Goal: Task Accomplishment & Management: Use online tool/utility

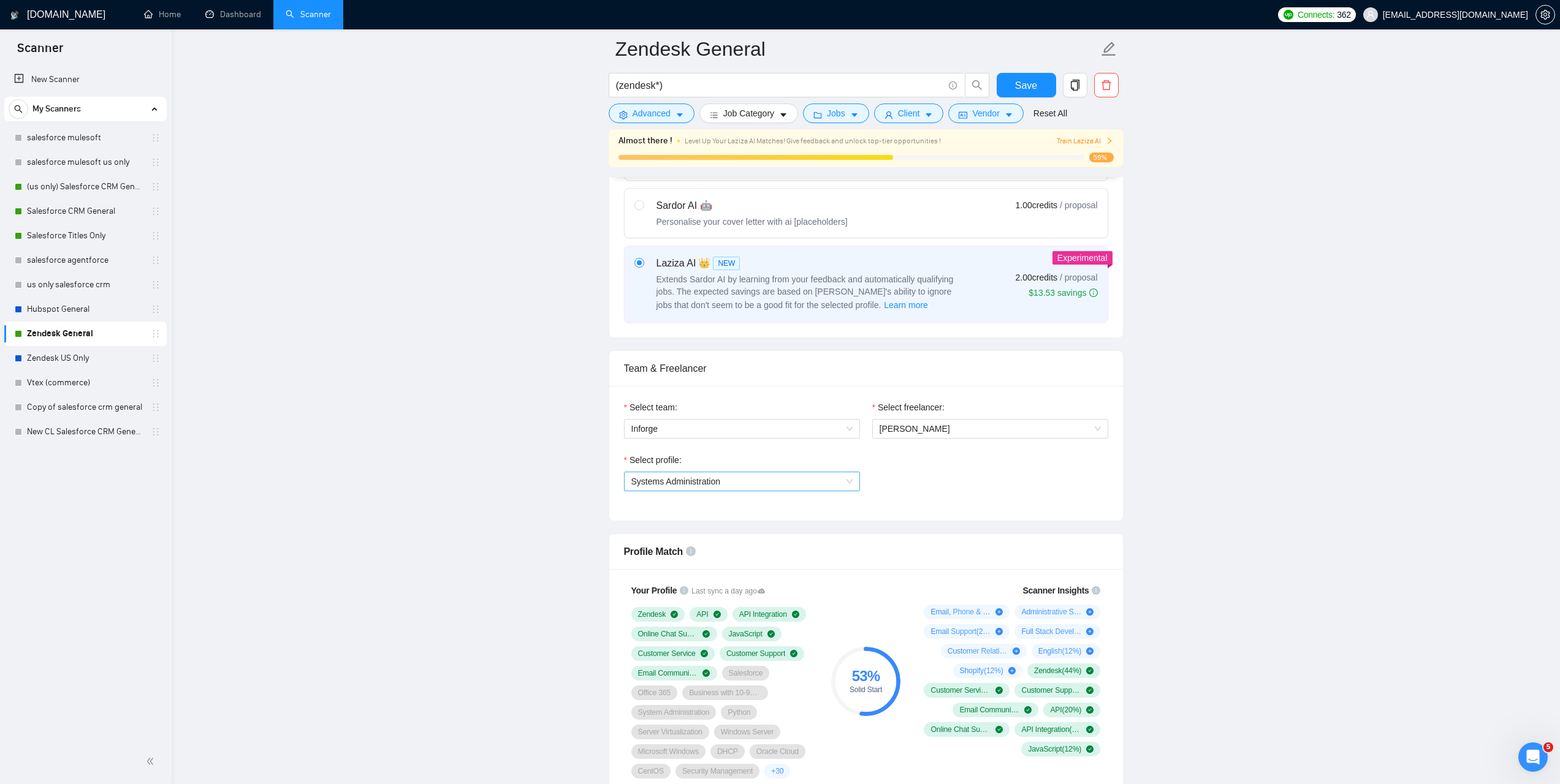
click at [741, 481] on span "Systems Administration" at bounding box center [742, 482] width 221 height 18
click at [742, 454] on div "Select profile:" at bounding box center [742, 463] width 236 height 18
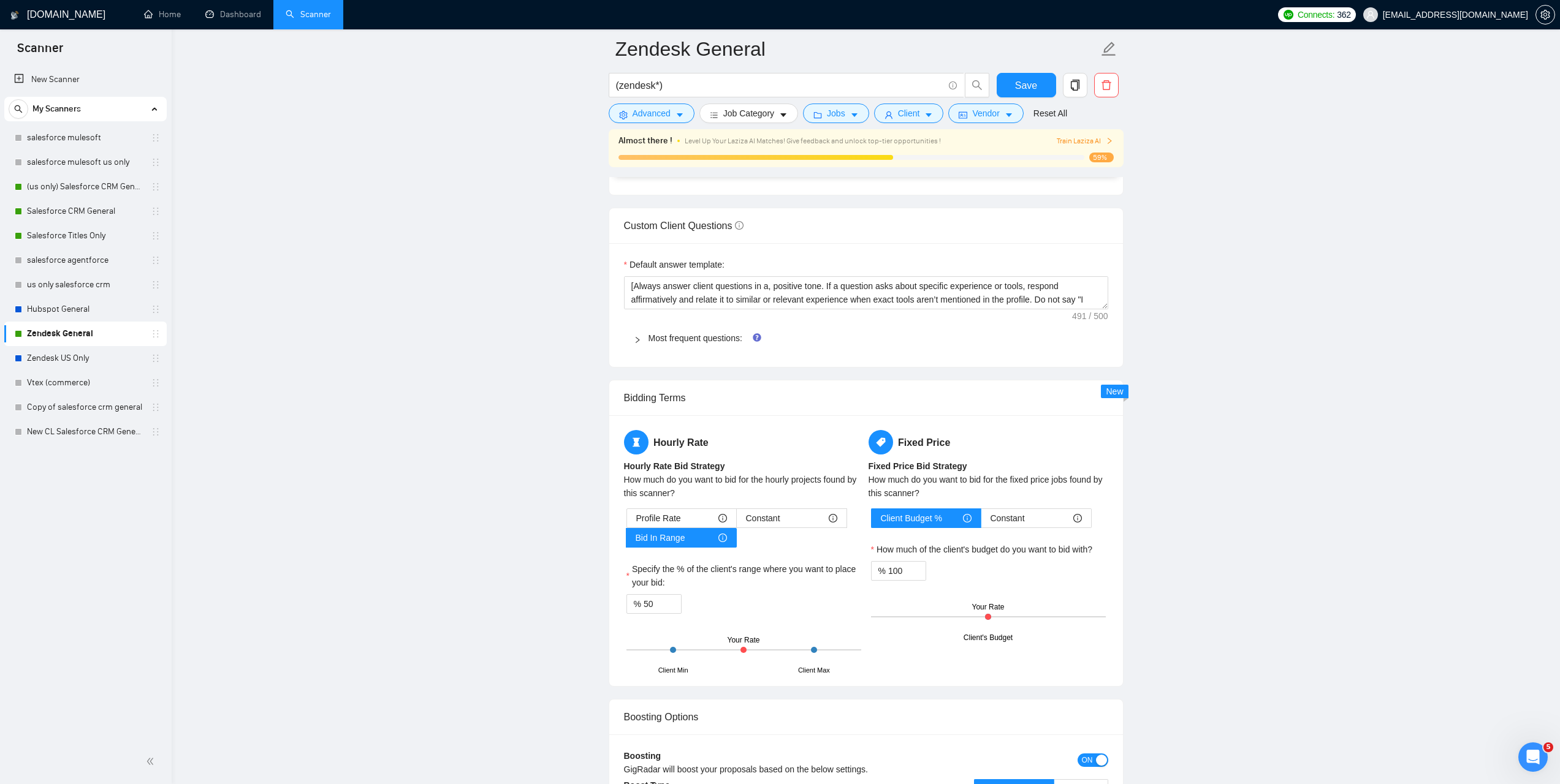
scroll to position [1676, 0]
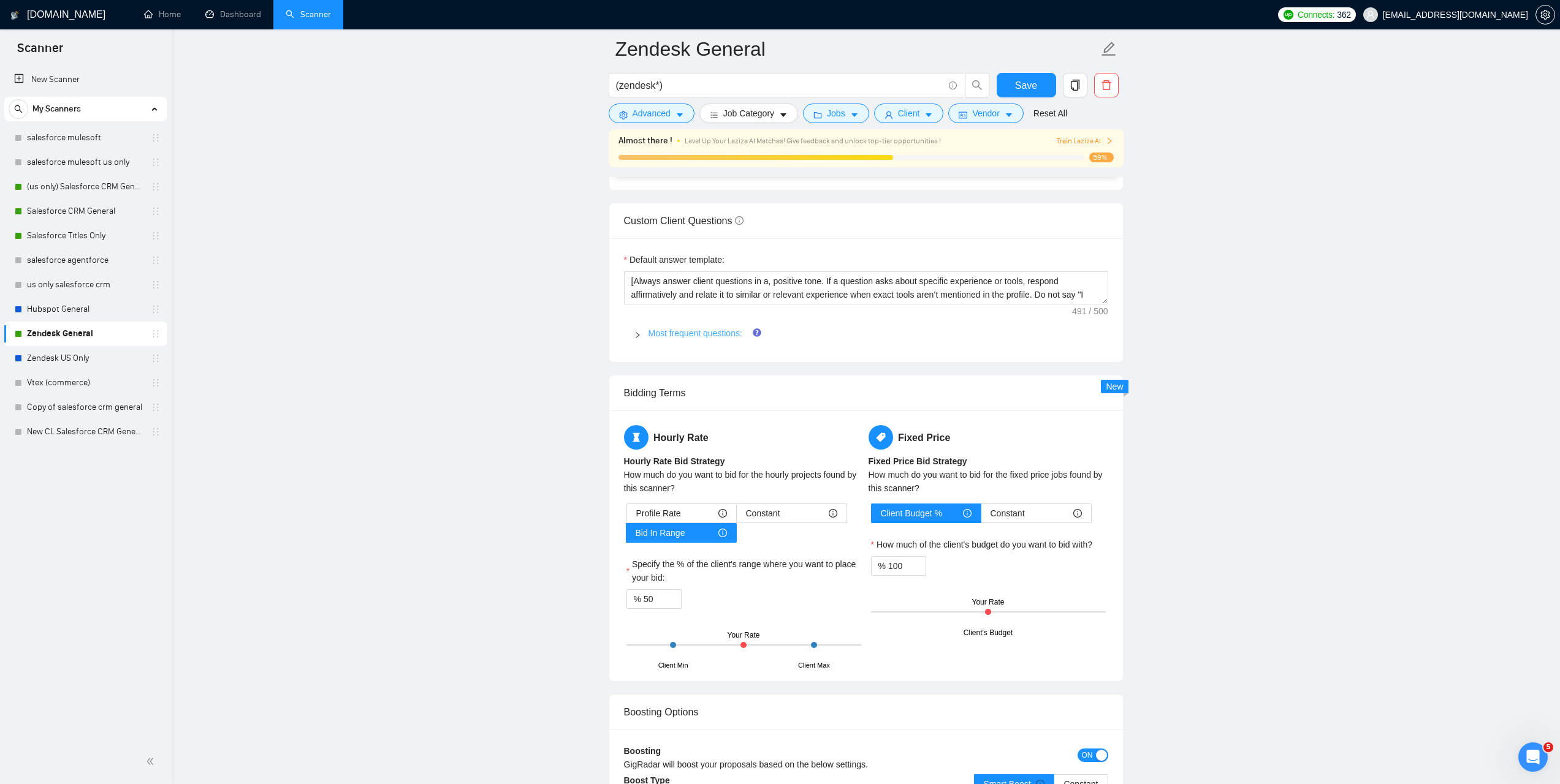
click at [708, 334] on link "Most frequent questions:" at bounding box center [696, 333] width 94 height 9
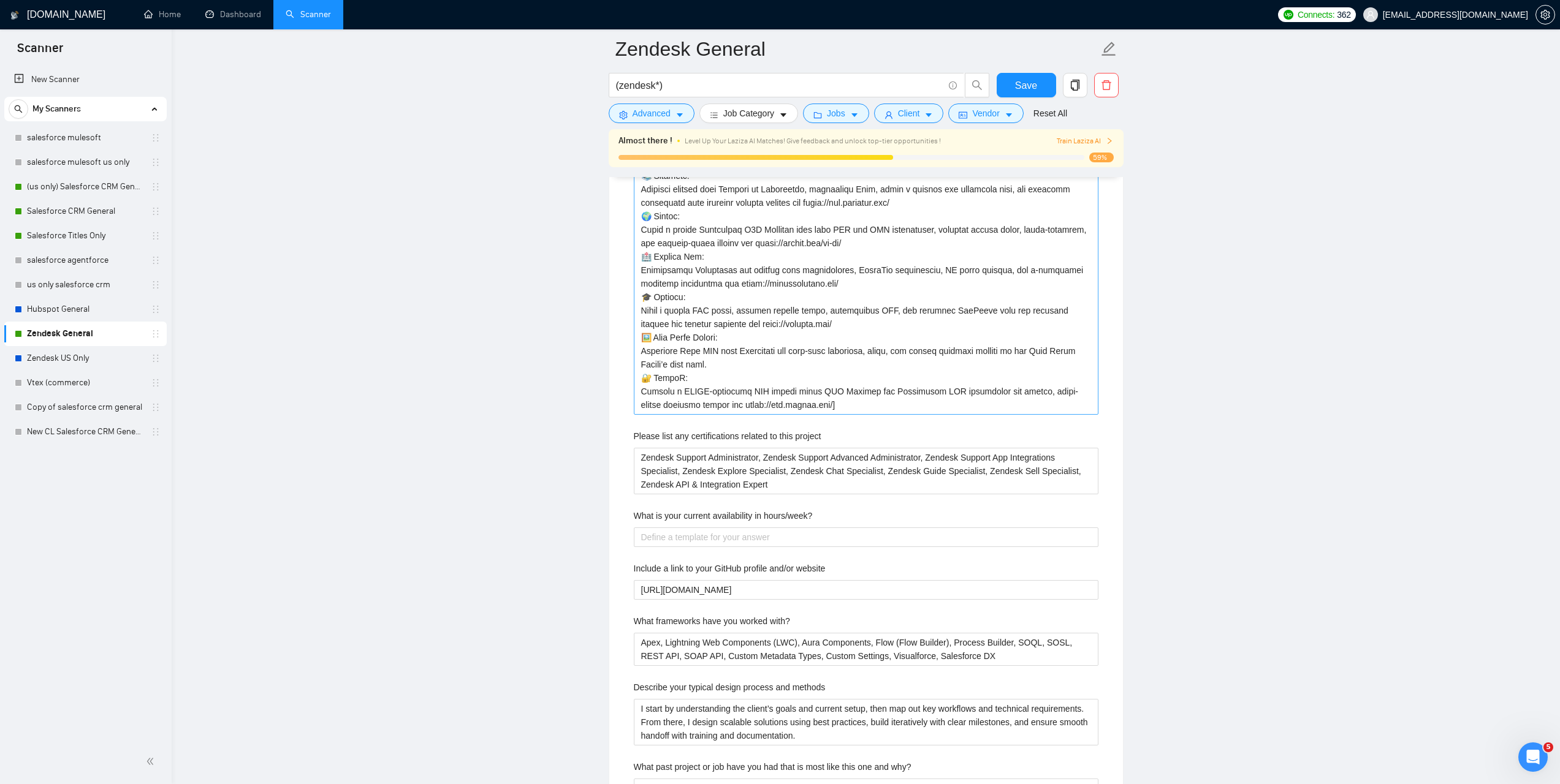
scroll to position [1907, 0]
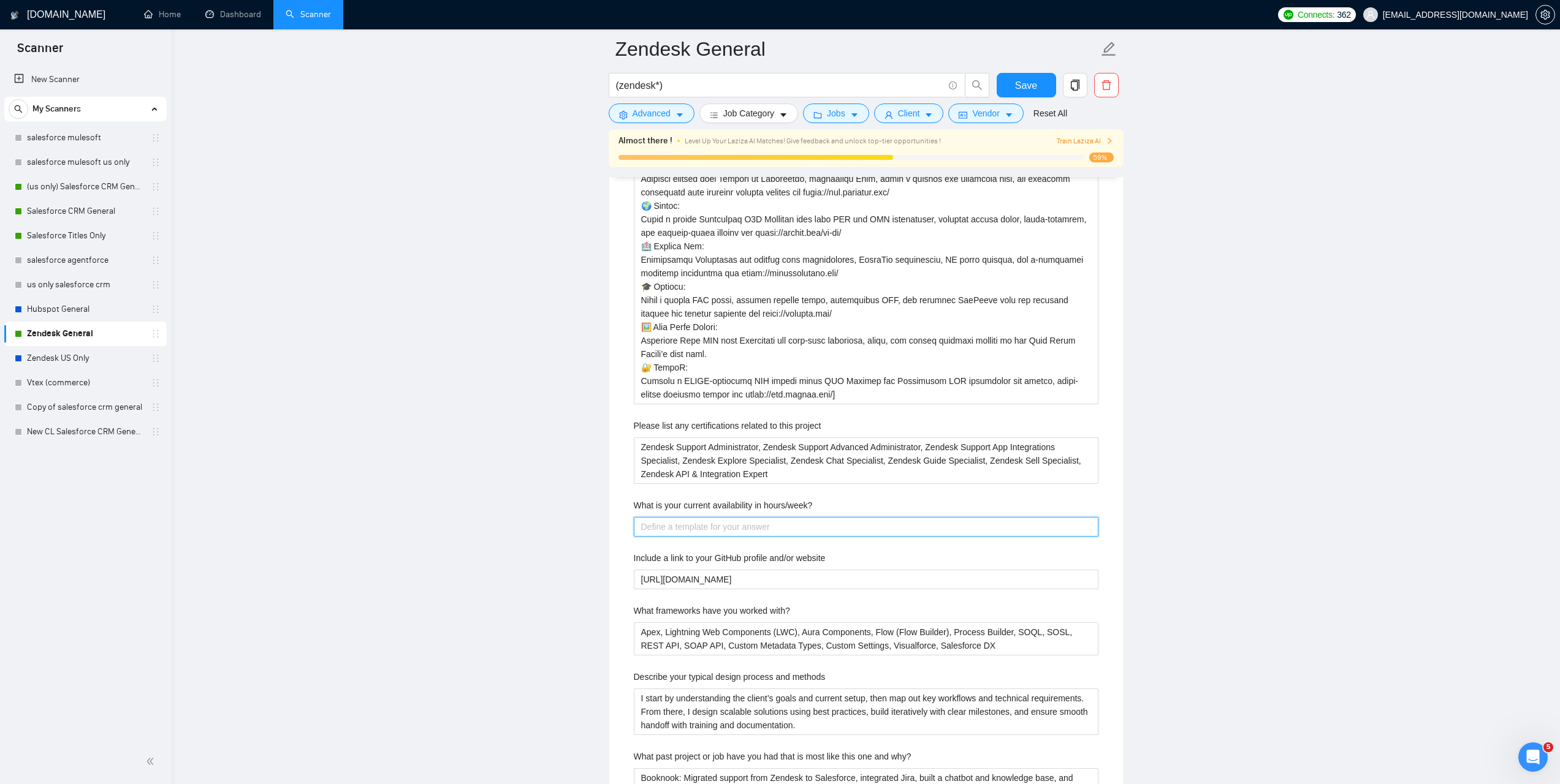
click at [707, 525] on hours\/week\? "What is your current availability in hours/week?" at bounding box center [866, 527] width 465 height 20
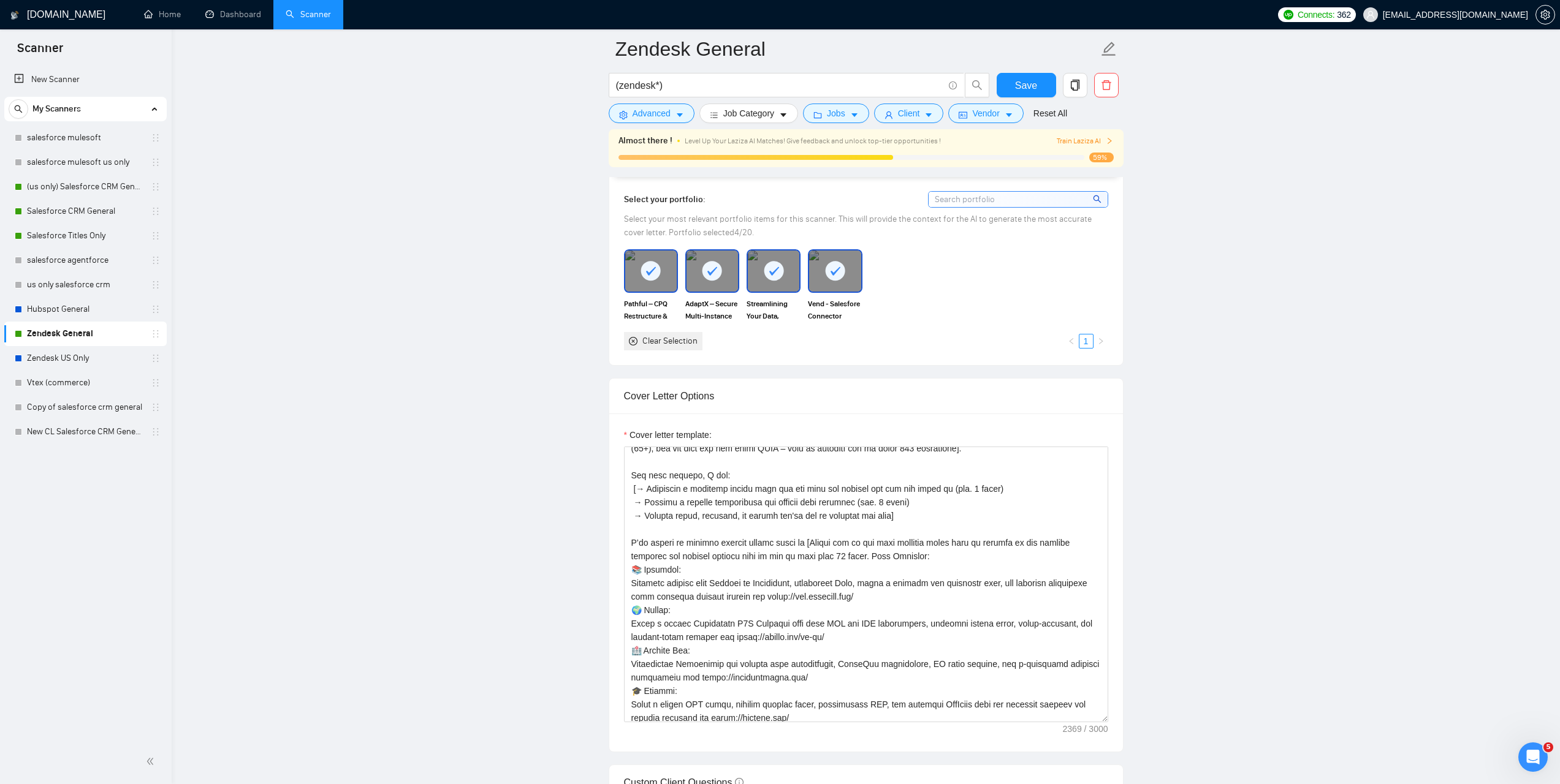
scroll to position [104, 0]
click at [643, 342] on div "Clear Selection" at bounding box center [670, 341] width 55 height 14
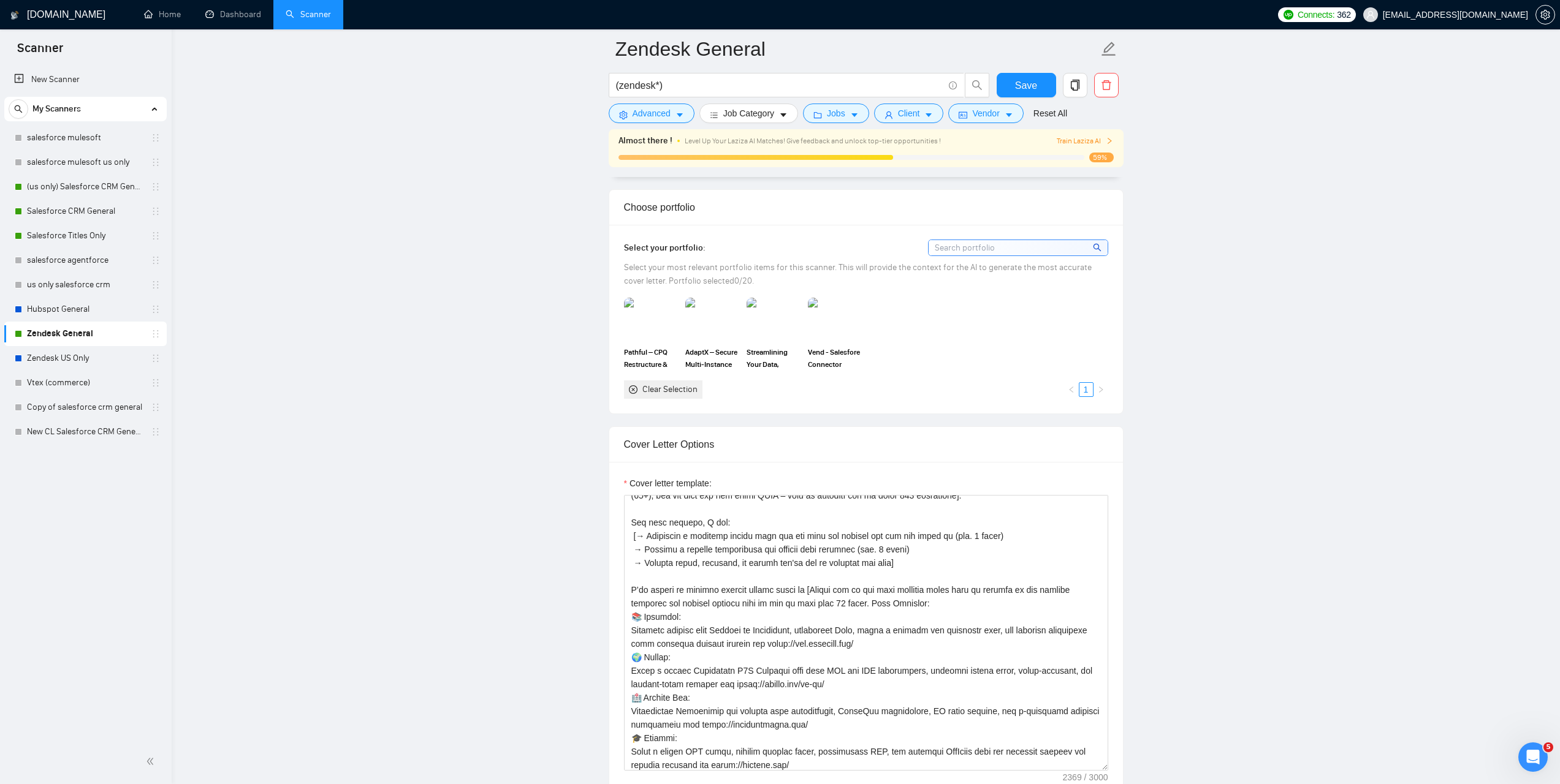
scroll to position [1034, 0]
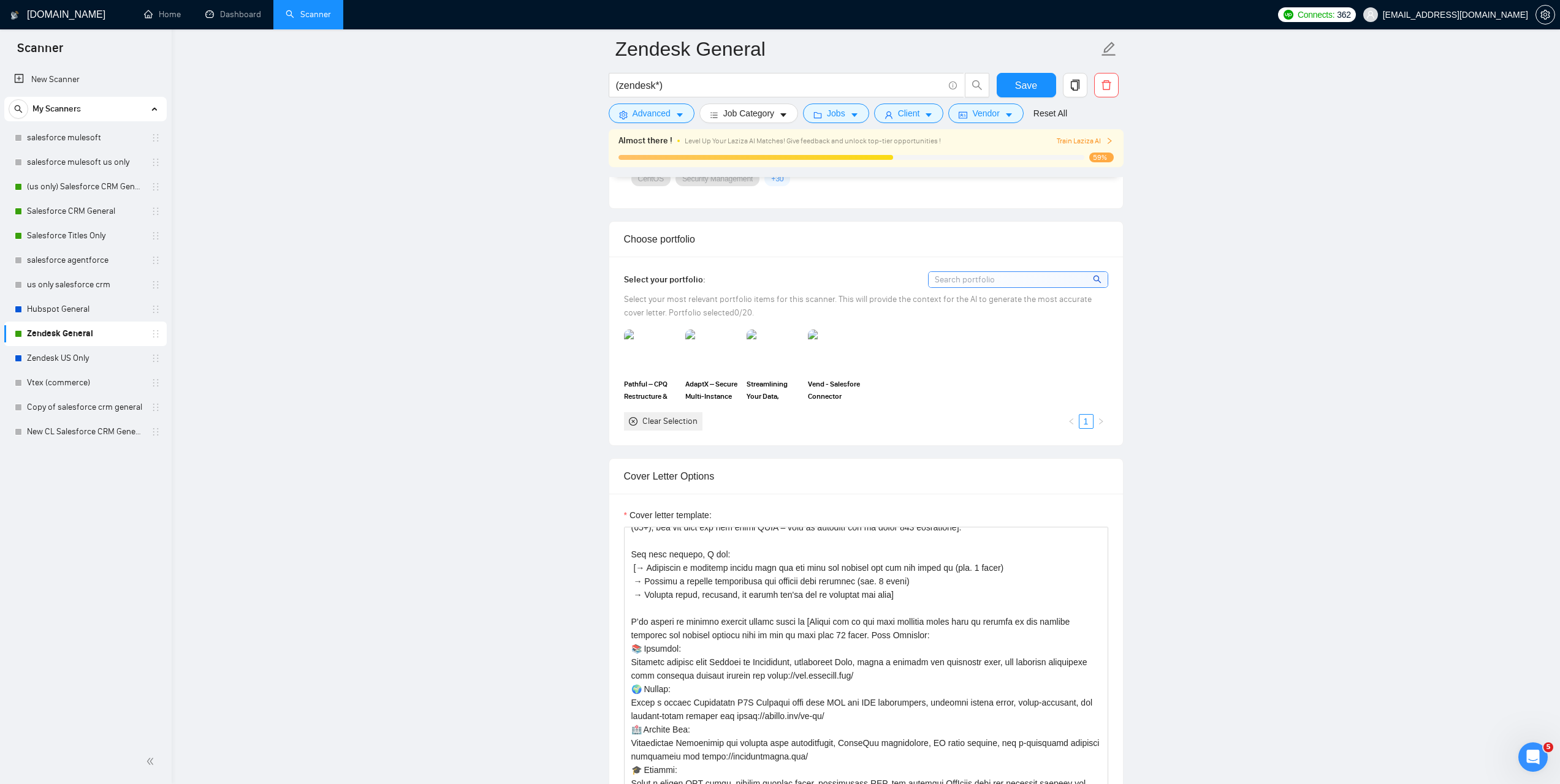
click at [981, 288] on div at bounding box center [1019, 279] width 180 height 16
click at [968, 276] on input at bounding box center [1019, 279] width 179 height 16
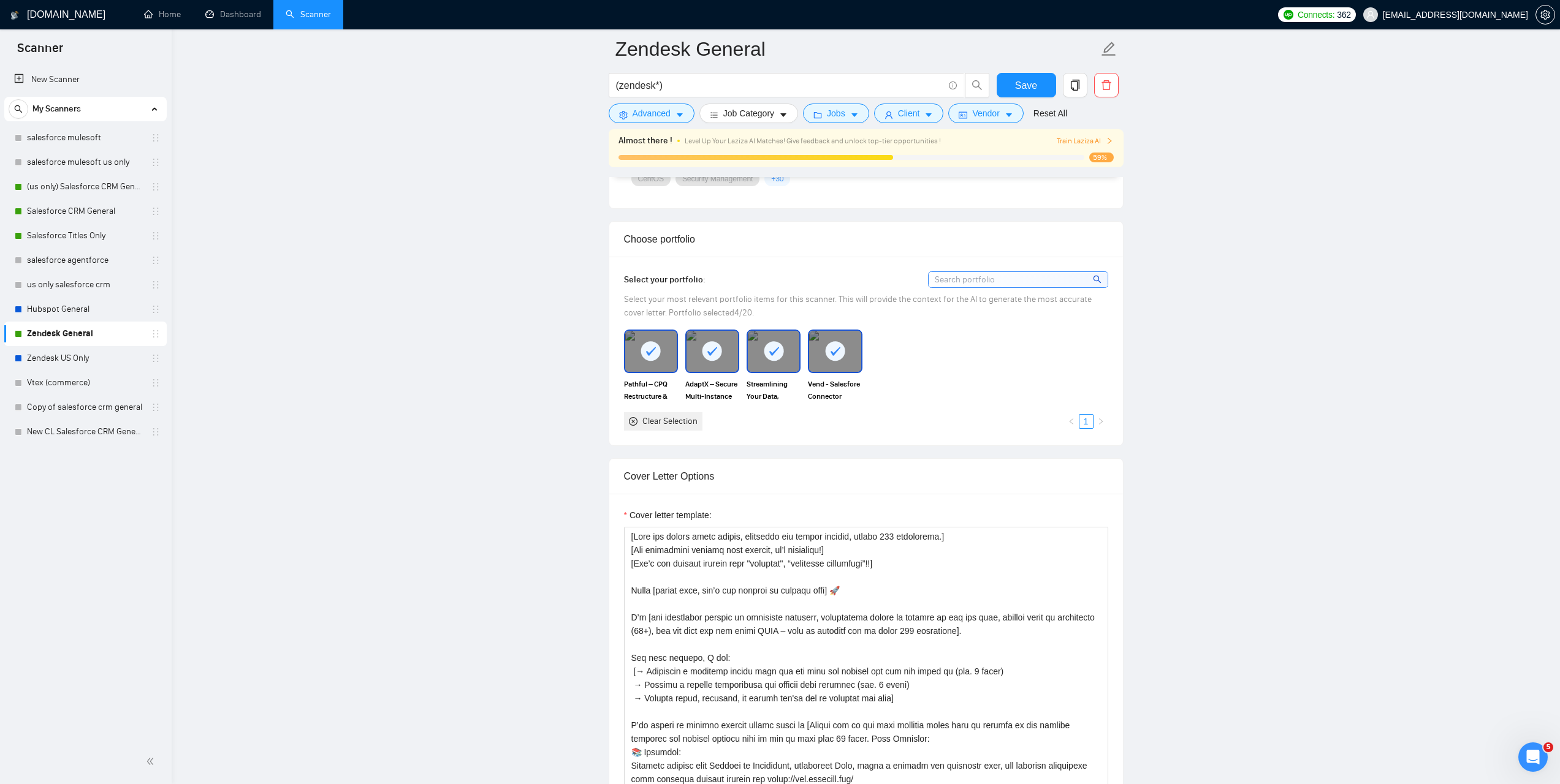
scroll to position [1034, 0]
click at [1089, 420] on link "1" at bounding box center [1086, 422] width 14 height 14
click at [837, 347] on rect at bounding box center [835, 351] width 20 height 20
click at [761, 350] on div at bounding box center [774, 351] width 52 height 41
click at [710, 350] on rect at bounding box center [712, 351] width 20 height 20
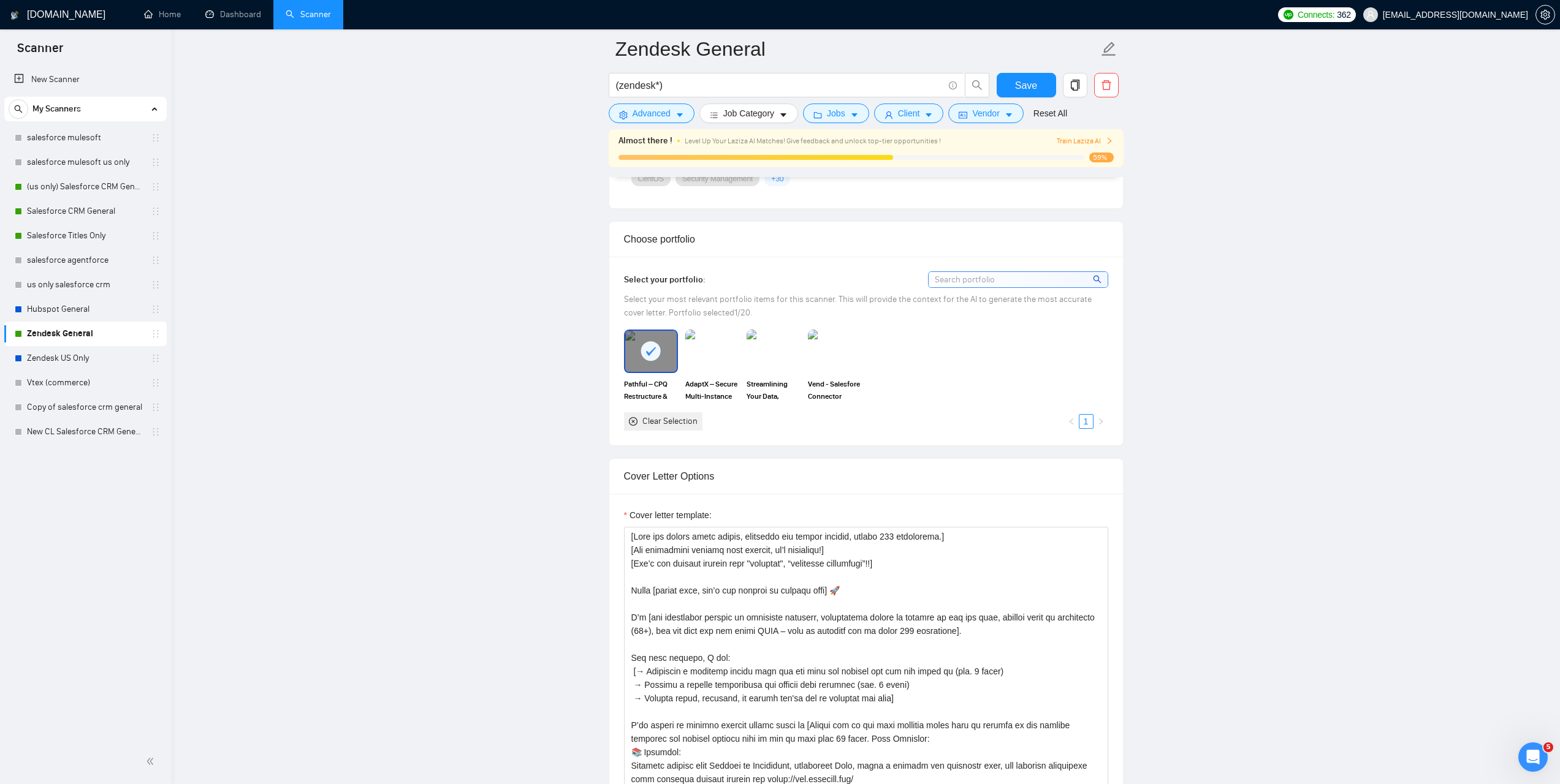
click at [630, 350] on div at bounding box center [651, 351] width 52 height 41
click at [651, 423] on div "Clear Selection" at bounding box center [670, 422] width 55 height 14
click at [1010, 280] on input at bounding box center [1019, 279] width 179 height 16
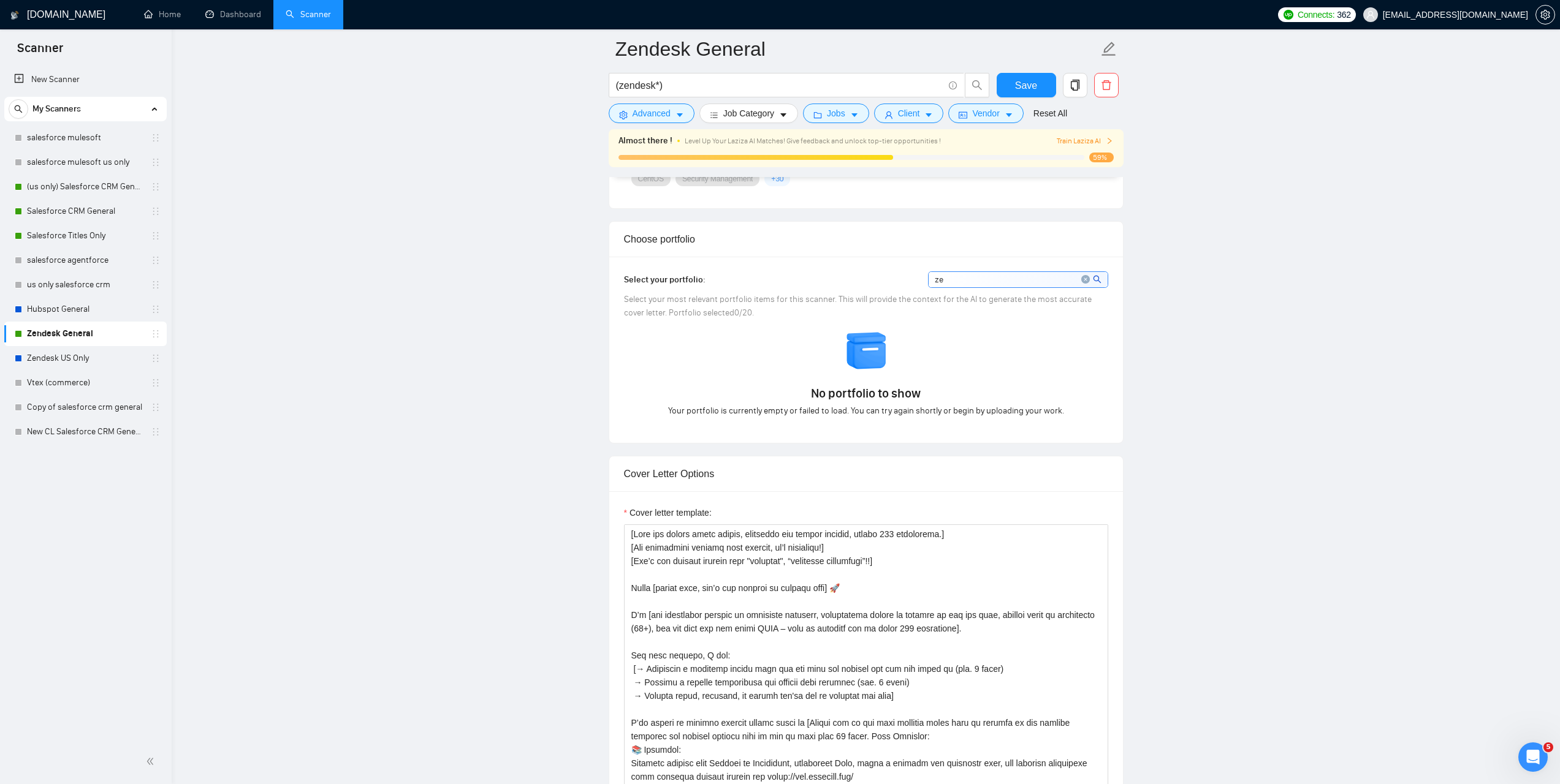
type input "z"
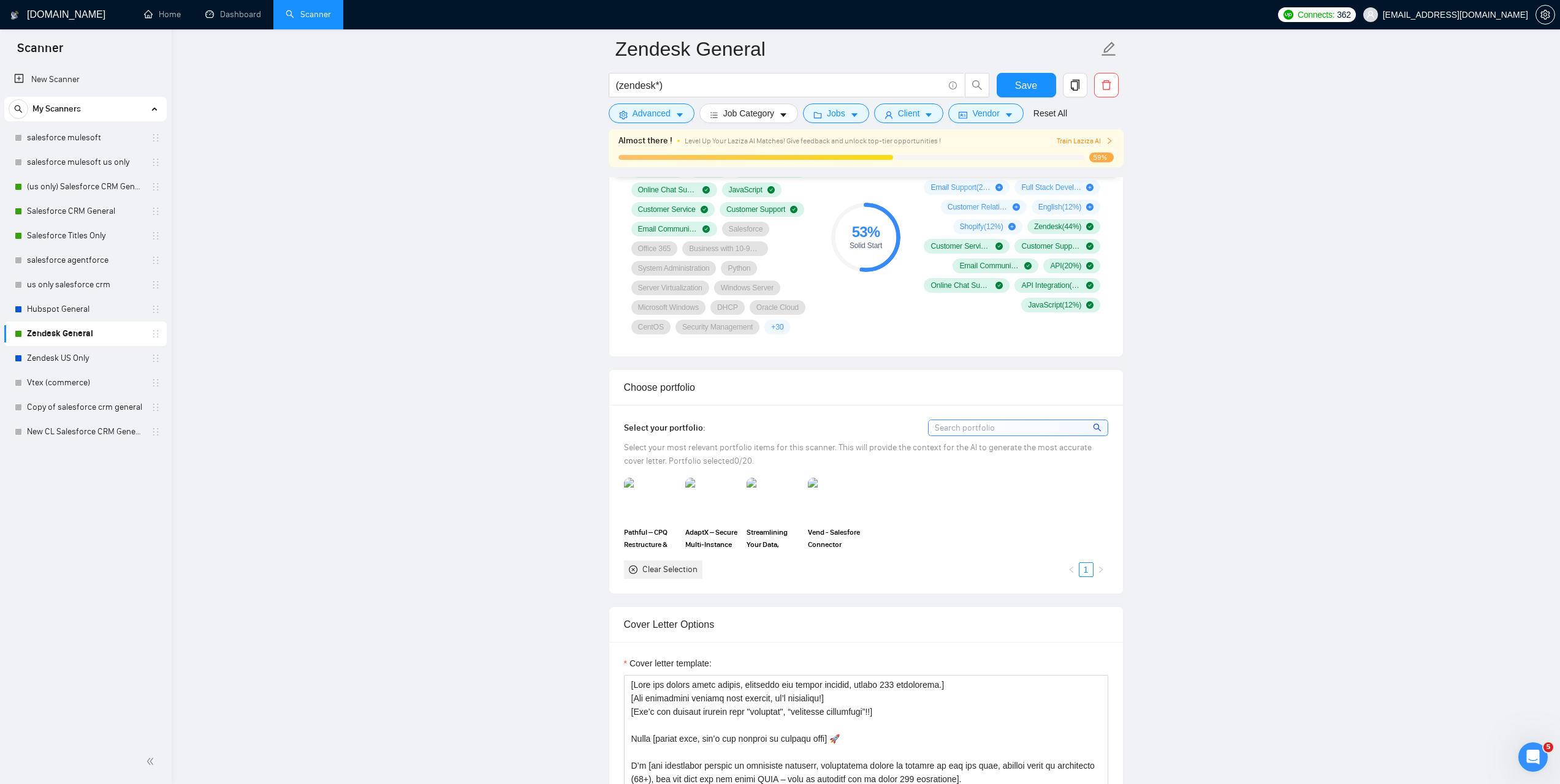
scroll to position [887, 0]
click at [1087, 532] on div "Pathful – CPQ Restructure & NetSuite Integration Fix AdaptX – Secure Multi-Inst…" at bounding box center [866, 526] width 492 height 100
click at [631, 568] on icon "close-circle" at bounding box center [633, 568] width 9 height 9
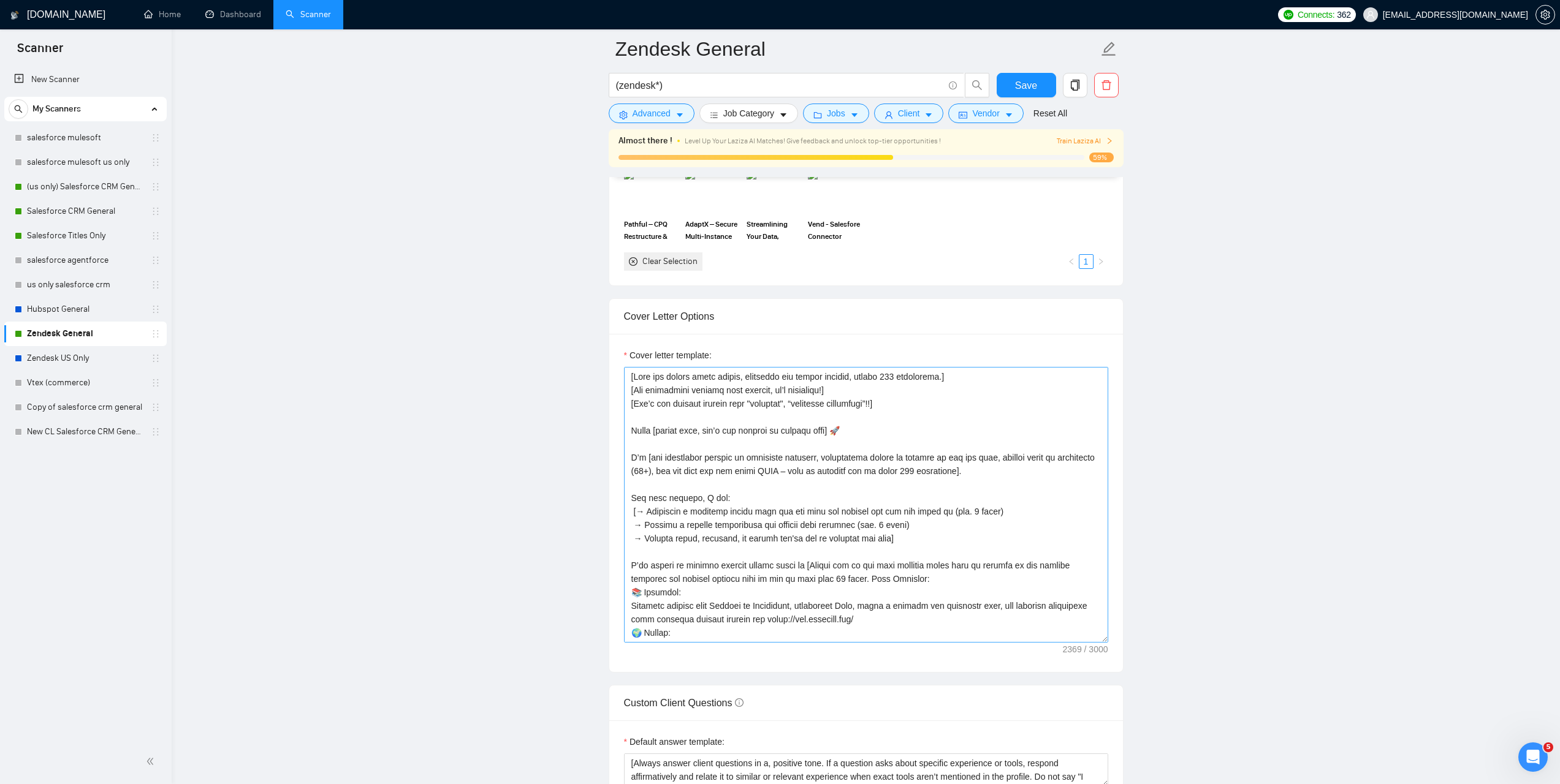
scroll to position [2, 0]
click at [82, 212] on link "Salesforce CRM General" at bounding box center [85, 212] width 117 height 24
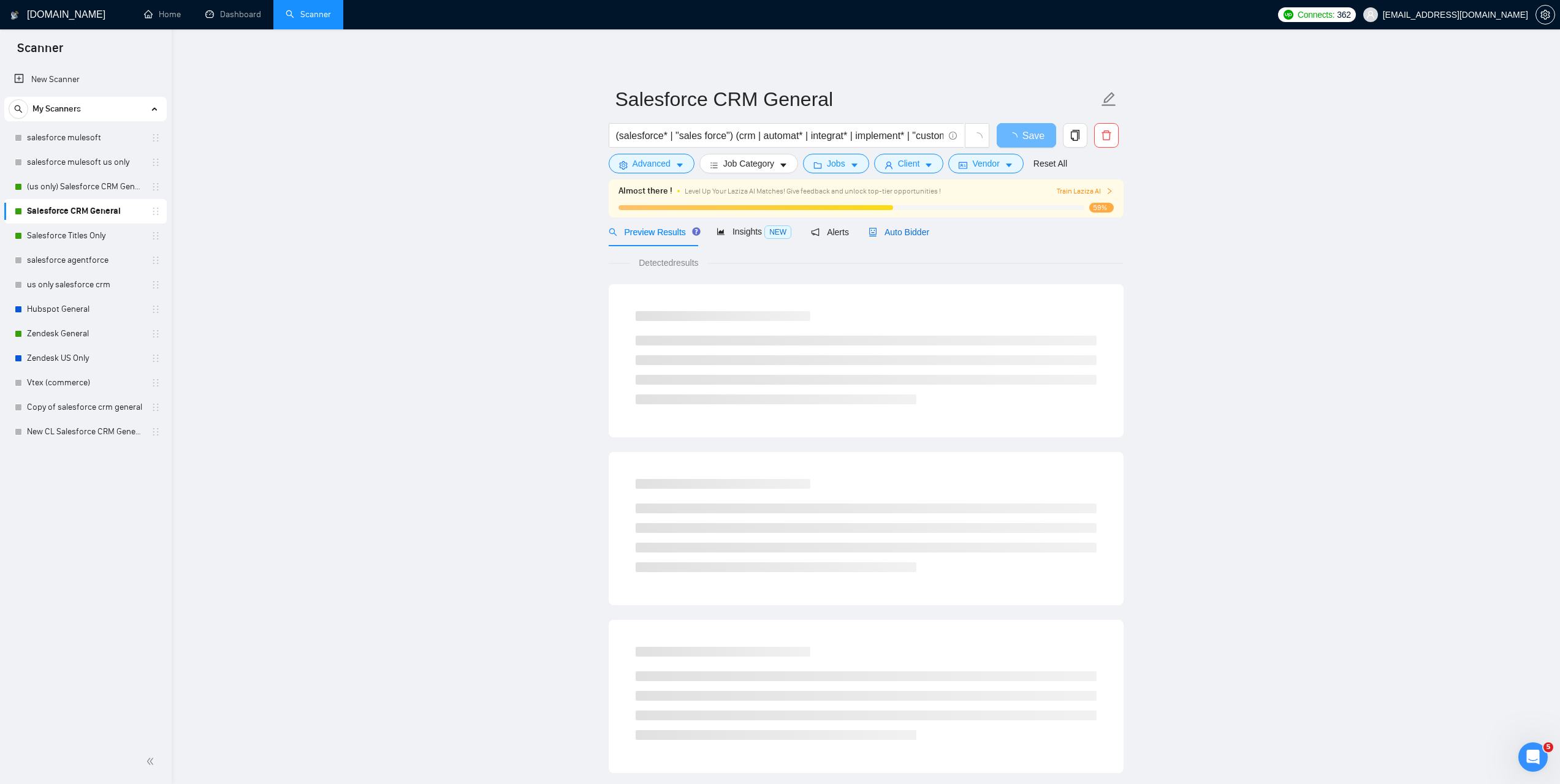
click at [928, 230] on span "Auto Bidder" at bounding box center [898, 232] width 60 height 9
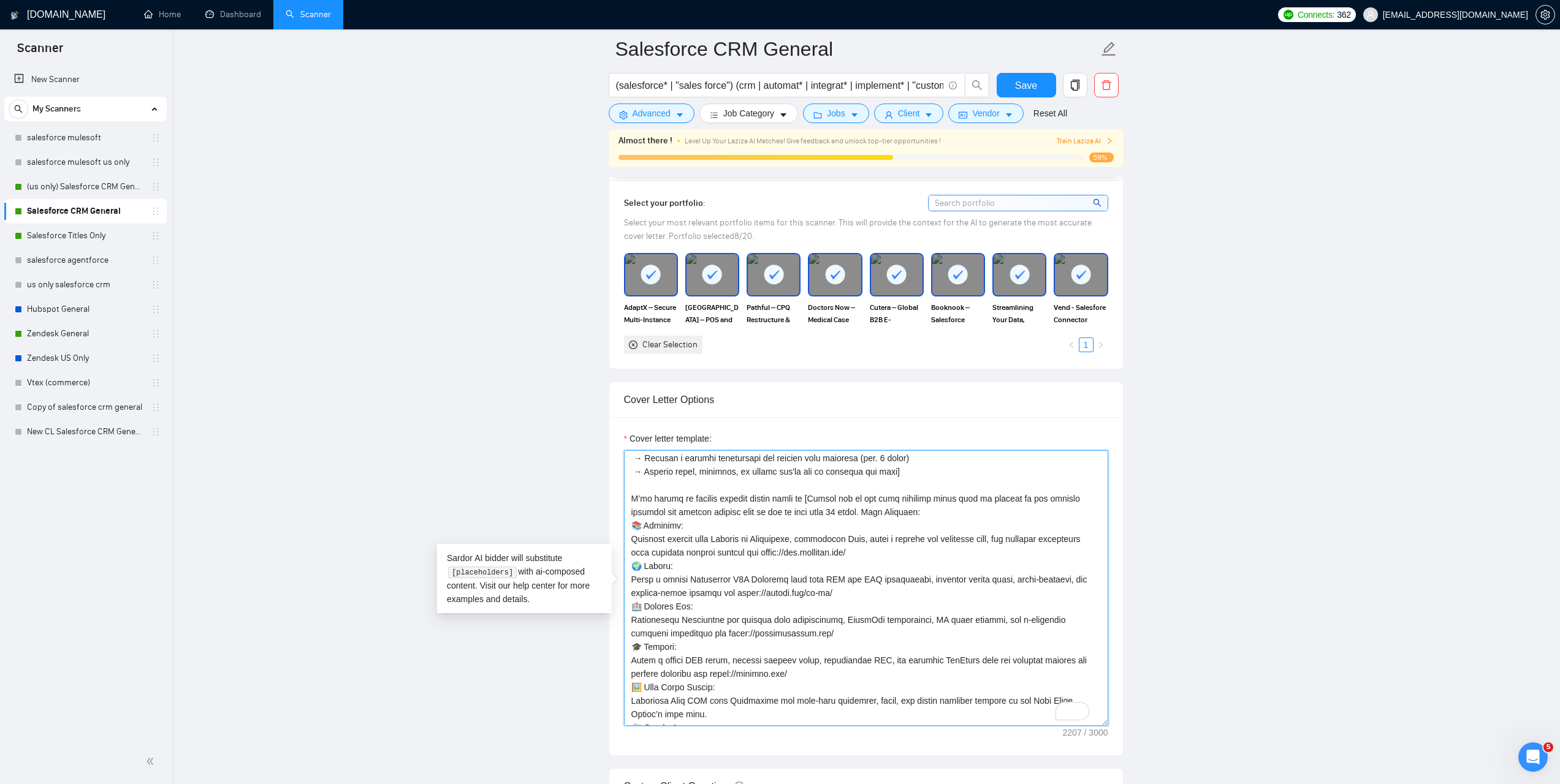
scroll to position [229, 0]
drag, startPoint x: 628, startPoint y: 458, endPoint x: 687, endPoint y: 741, distance: 289.1
click at [687, 741] on div "Cover letter template:" at bounding box center [866, 586] width 514 height 338
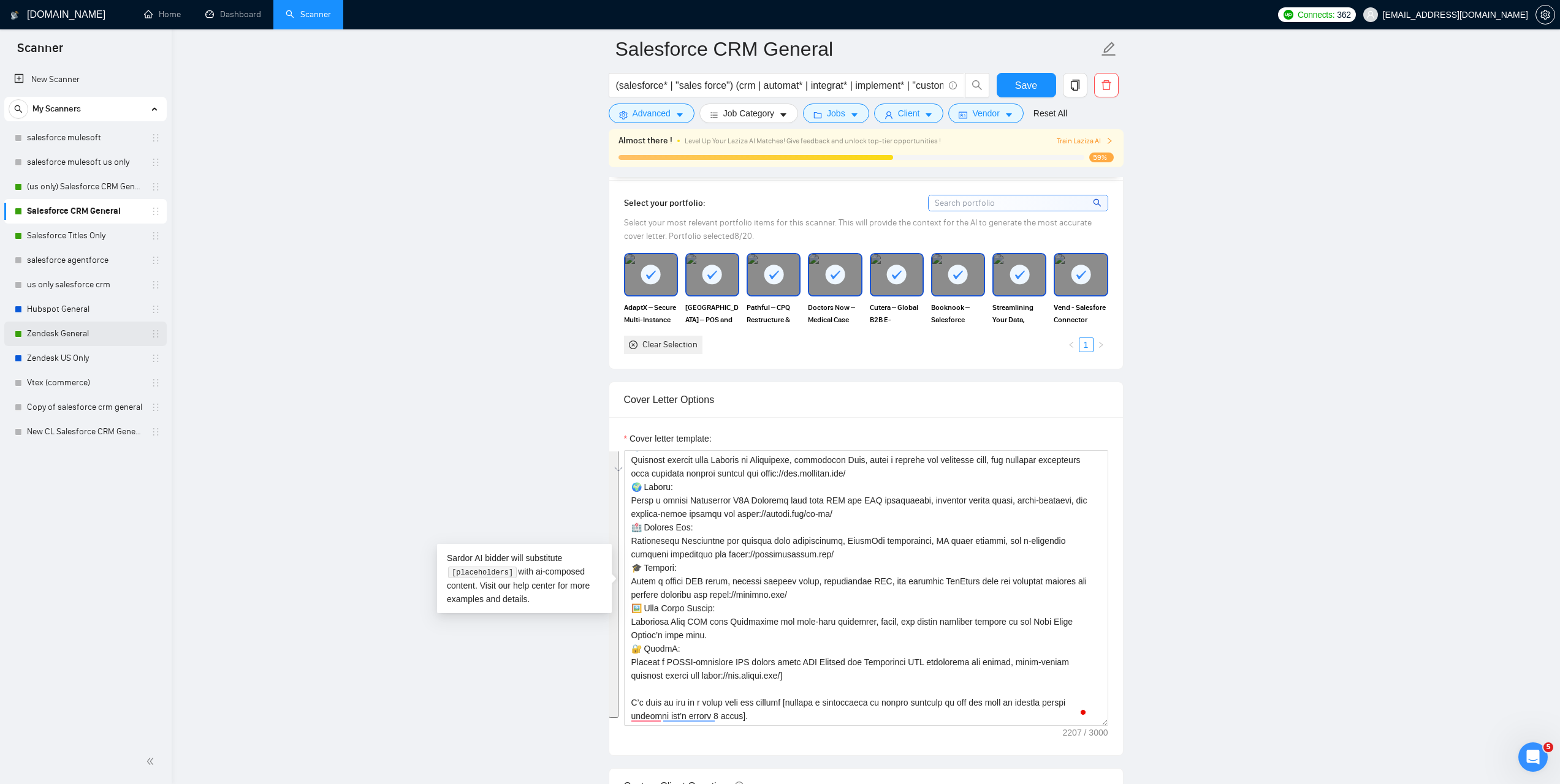
click at [66, 333] on link "Zendesk General" at bounding box center [85, 334] width 117 height 24
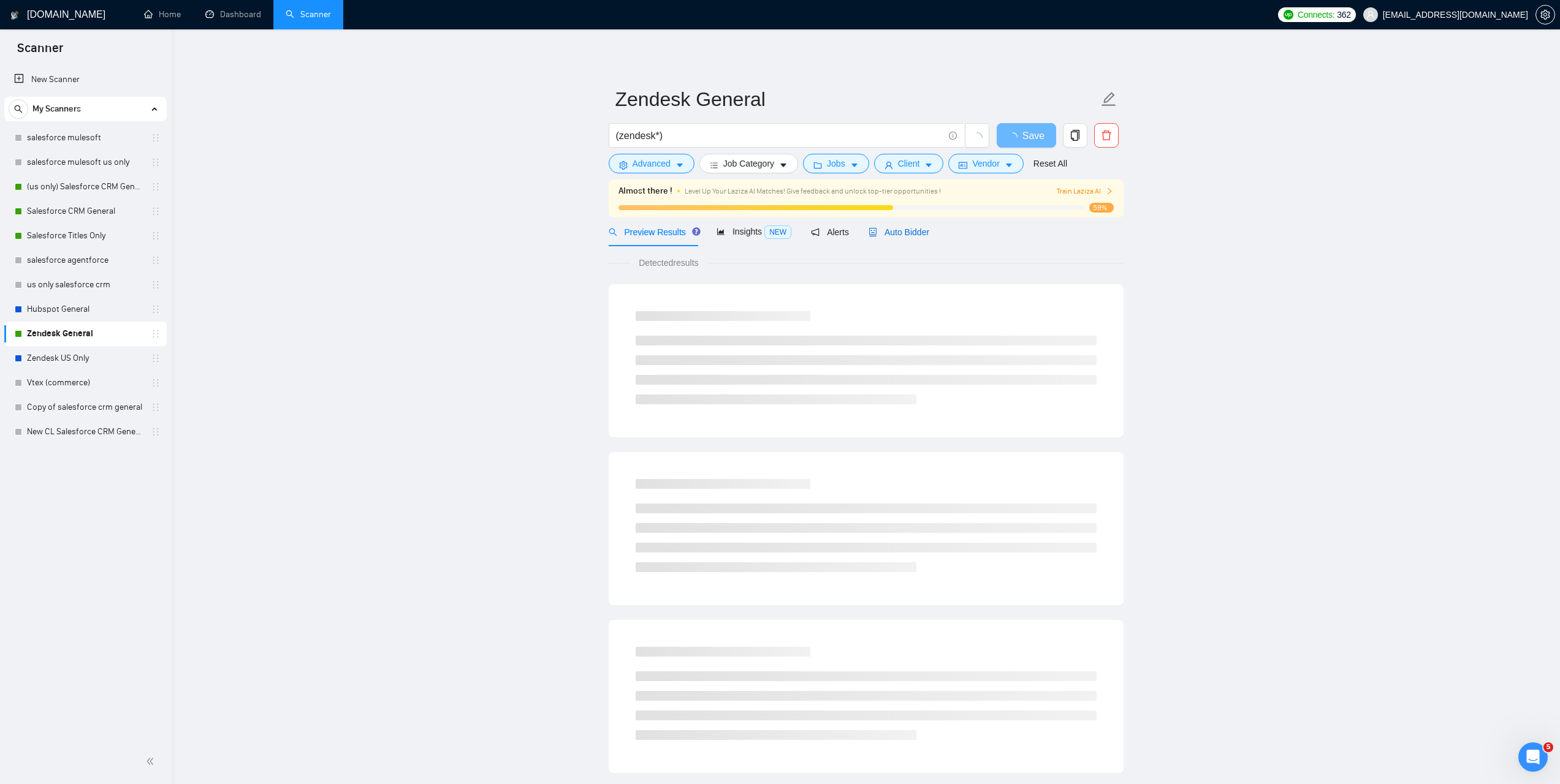
click at [899, 234] on span "Auto Bidder" at bounding box center [898, 232] width 60 height 9
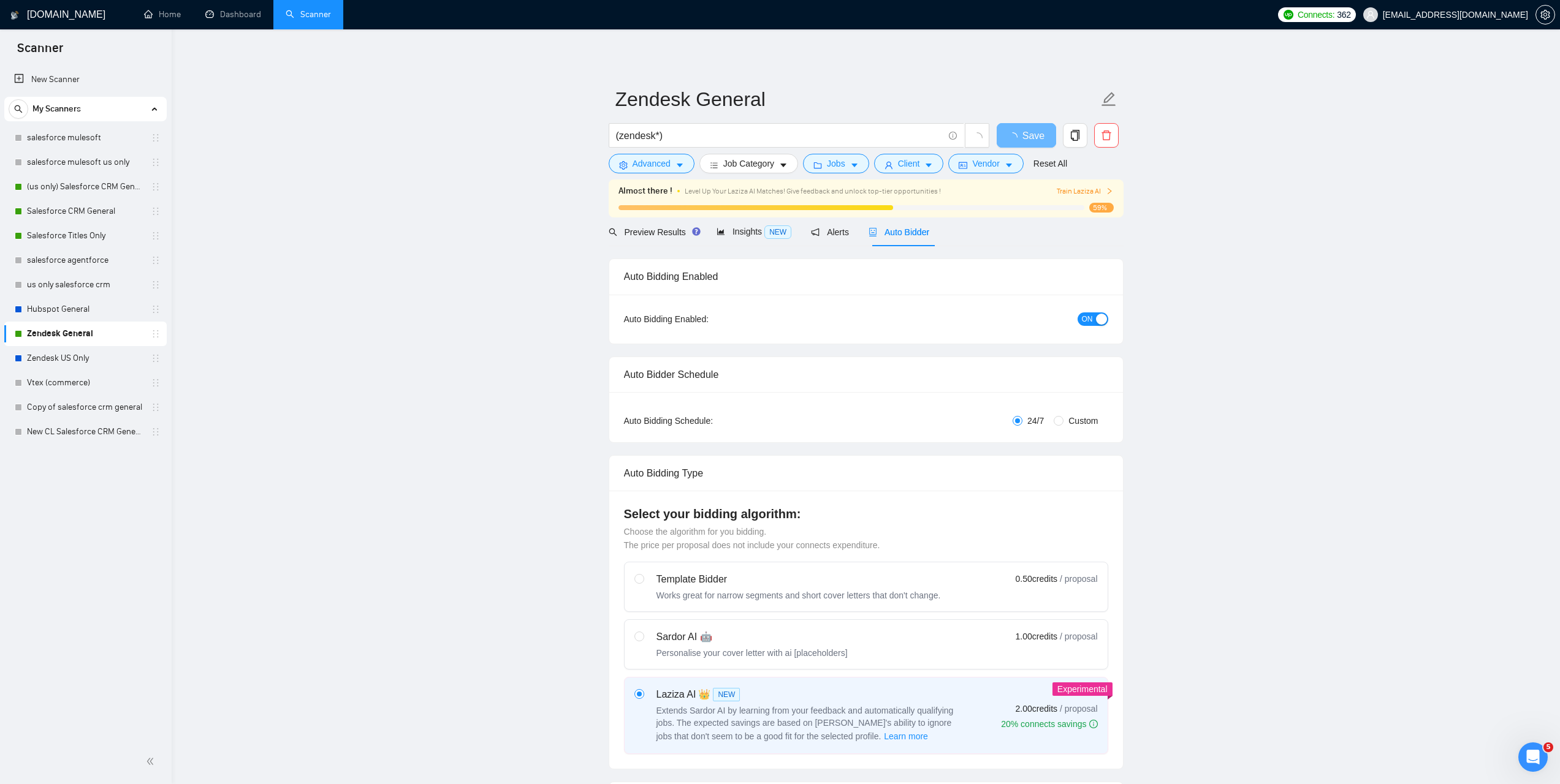
checkbox input "true"
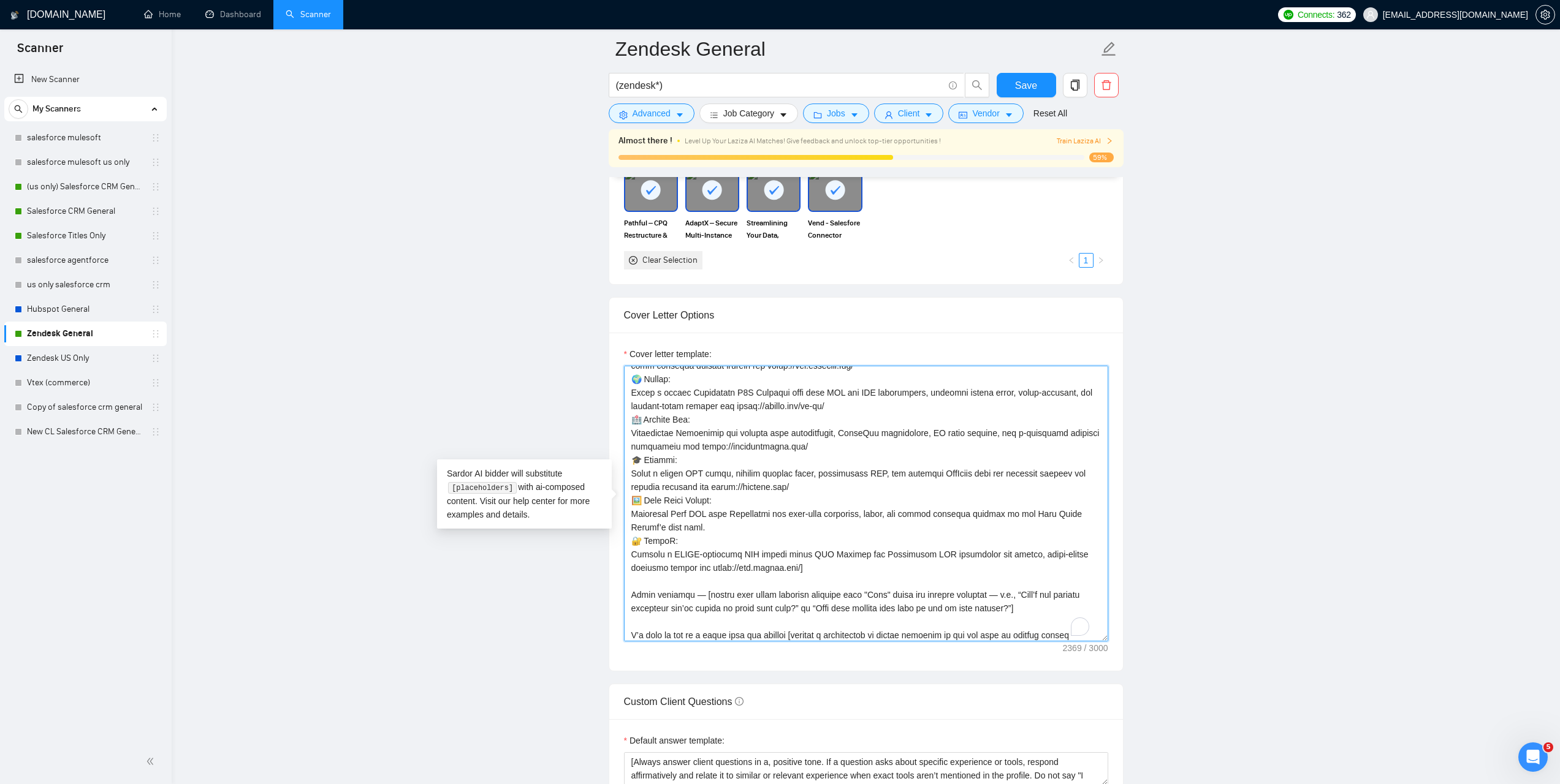
scroll to position [270, 0]
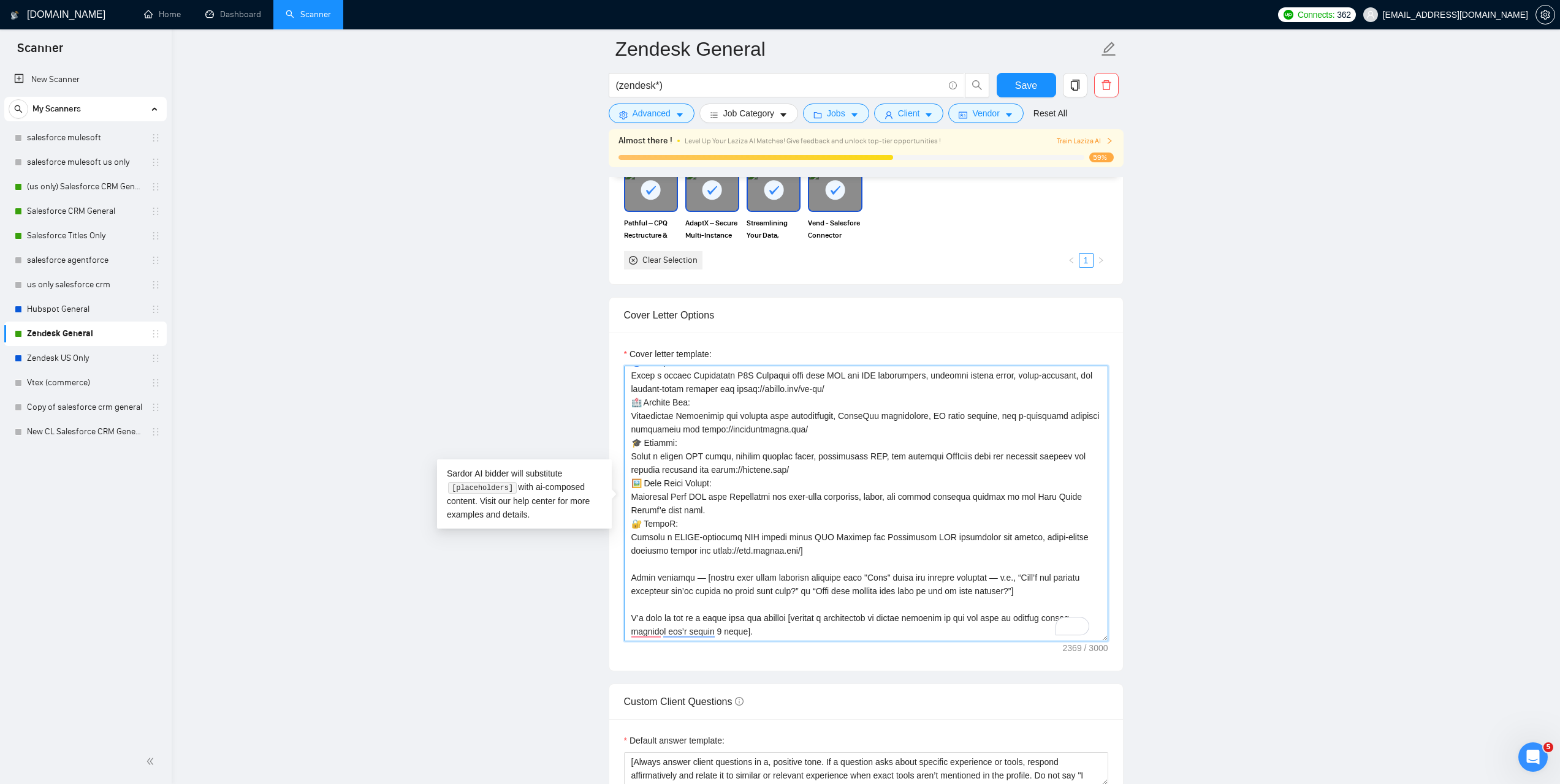
drag, startPoint x: 630, startPoint y: 374, endPoint x: 735, endPoint y: 667, distance: 311.2
click at [735, 667] on div "Cover letter template:" at bounding box center [866, 502] width 514 height 338
paste textarea "[Say "Hi" and add a name if there is such, if not - leave just "Hi"] I’ve done …"
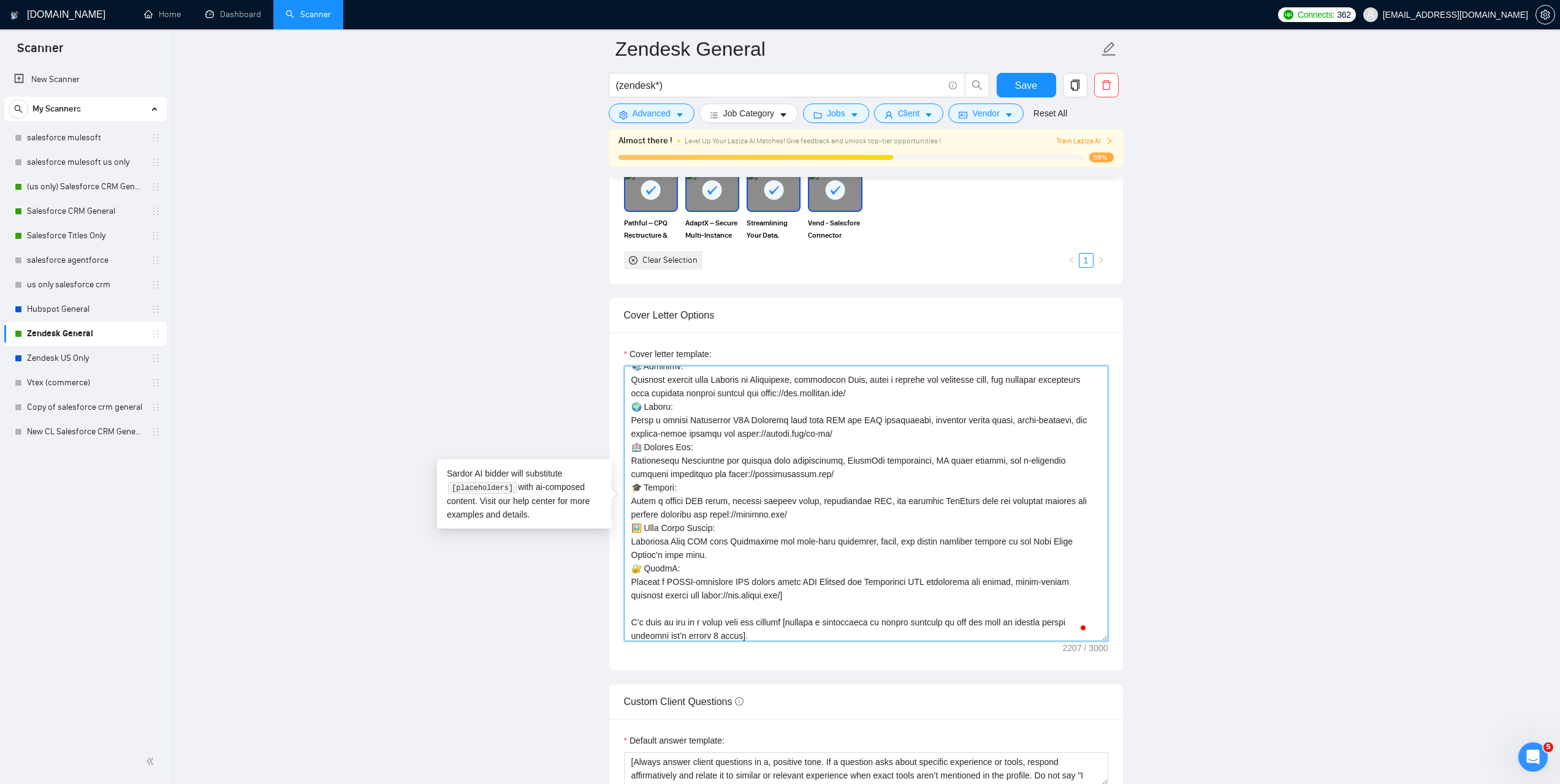
scroll to position [0, 0]
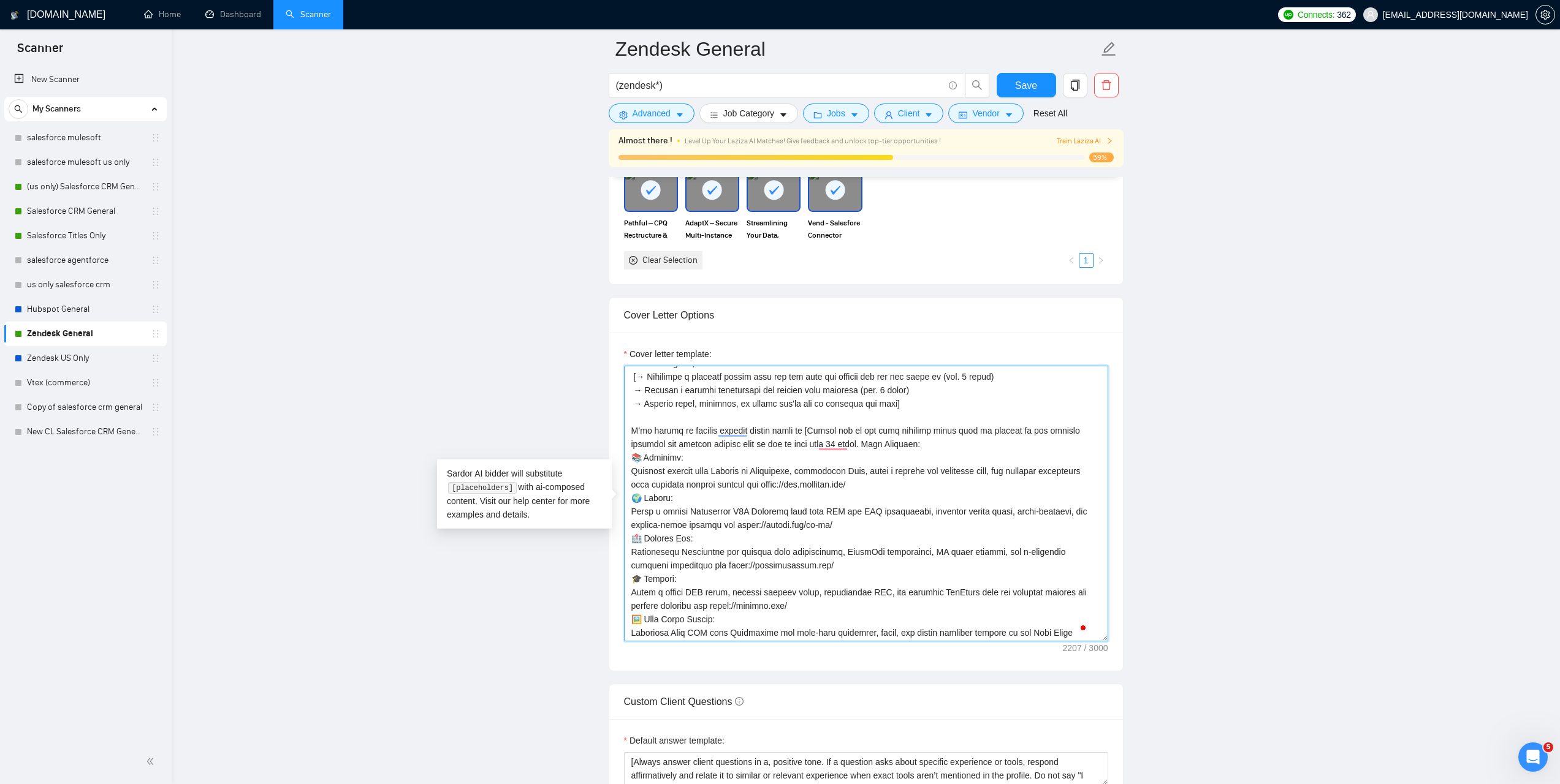
drag, startPoint x: 632, startPoint y: 469, endPoint x: 801, endPoint y: 477, distance: 169.2
click at [801, 477] on textarea "Cover letter template:" at bounding box center [867, 503] width 484 height 276
drag, startPoint x: 633, startPoint y: 512, endPoint x: 733, endPoint y: 524, distance: 100.7
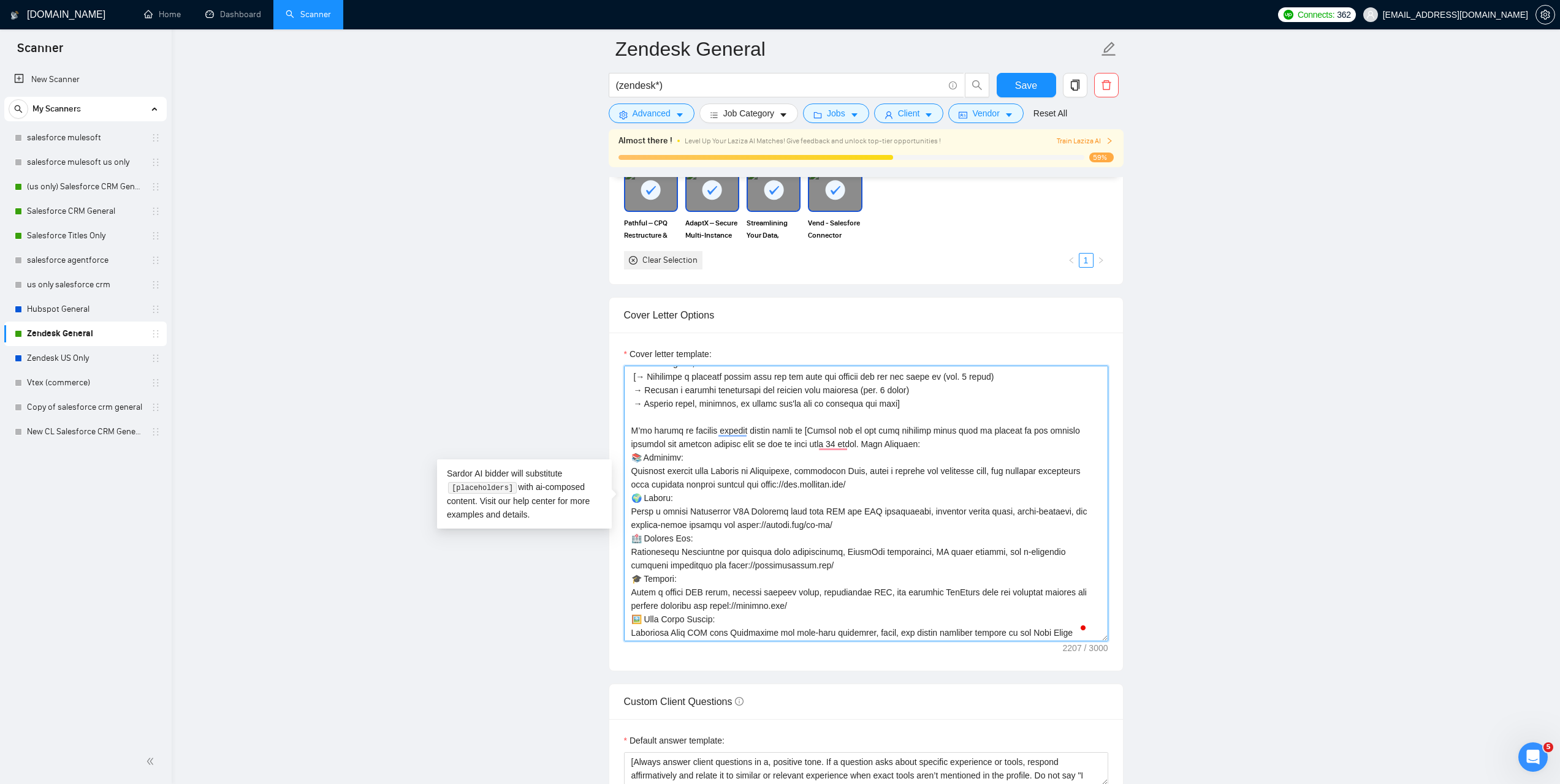
click at [733, 524] on textarea "Cover letter template:" at bounding box center [867, 503] width 484 height 276
paste textarea "Integrated Zendesk with Salesforce B2B Commerce and SAP, enabling global case m…"
drag, startPoint x: 632, startPoint y: 550, endPoint x: 721, endPoint y: 565, distance: 90.3
click at [721, 565] on textarea "Cover letter template:" at bounding box center [867, 503] width 484 height 276
paste textarea "case coordination and connected Zendesk for patient support, adding WhatsApp in…"
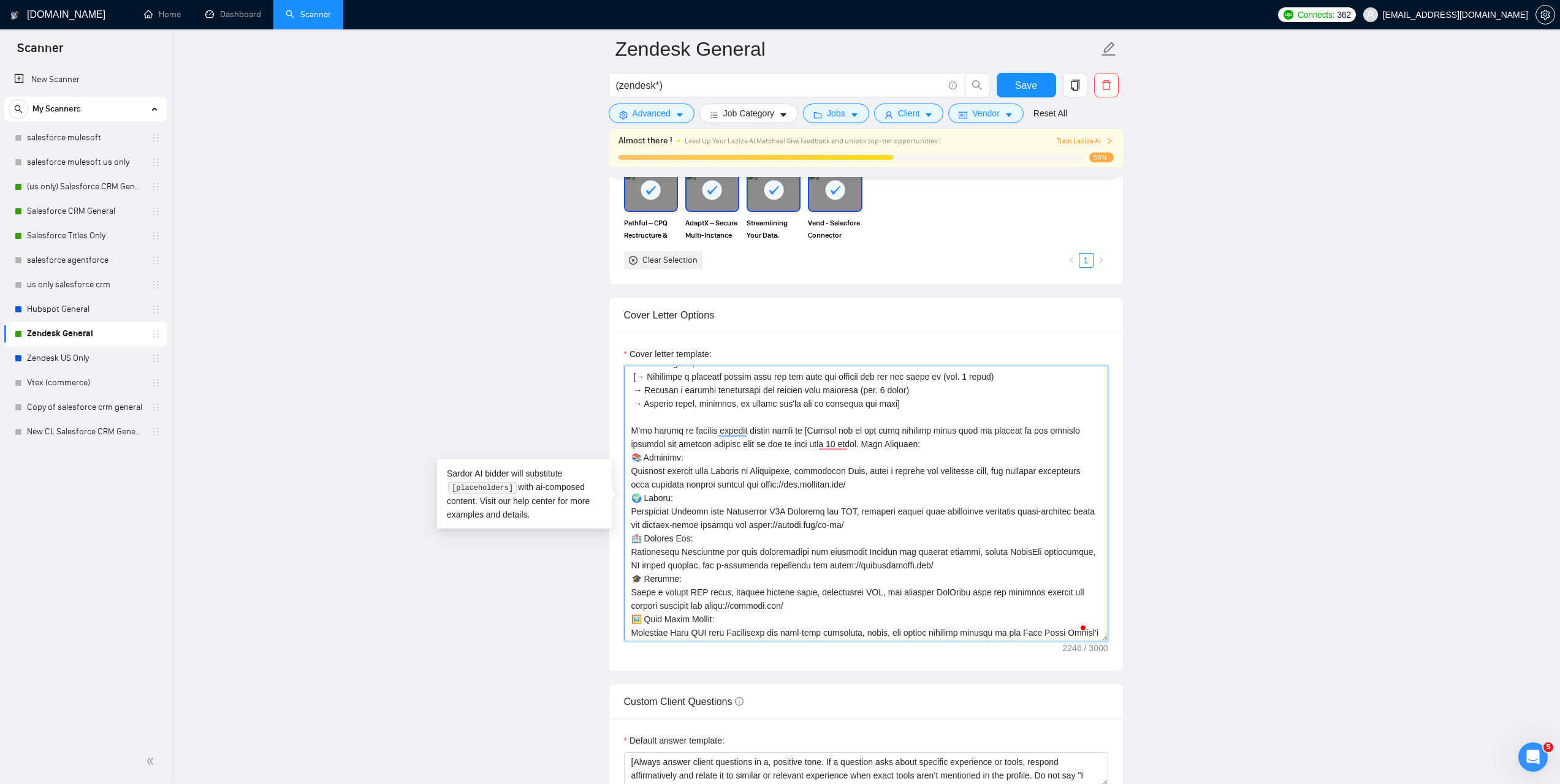
scroll to position [229, 0]
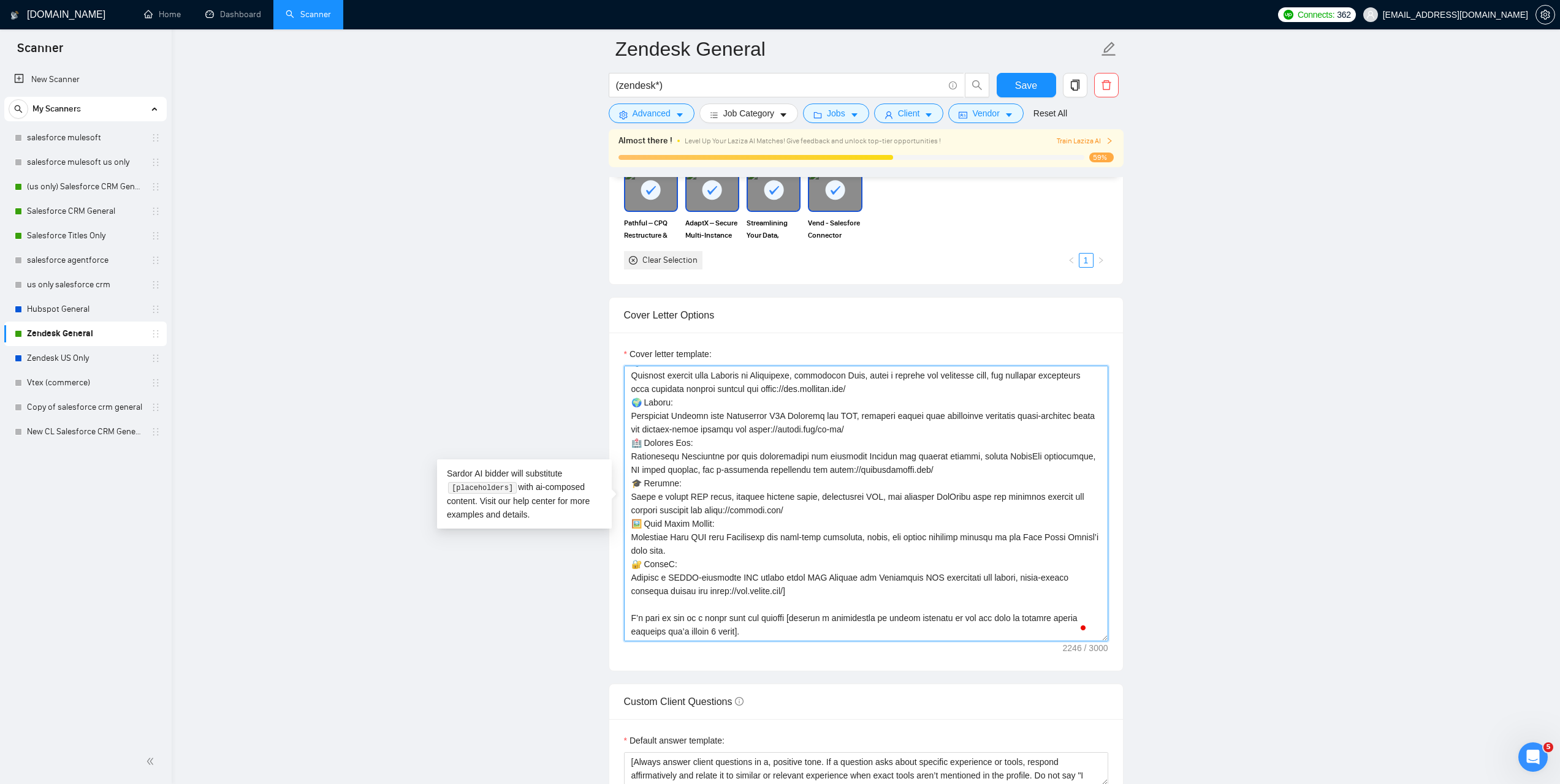
drag, startPoint x: 632, startPoint y: 496, endPoint x: 715, endPoint y: 505, distance: 83.5
click at [715, 505] on textarea "Cover letter template:" at bounding box center [867, 503] width 484 height 276
paste textarea "Rebuilt their quoting process while integrating Zendesk tickets with CPQ, ensur…"
drag, startPoint x: 631, startPoint y: 537, endPoint x: 712, endPoint y: 547, distance: 81.6
click at [712, 547] on textarea "Cover letter template:" at bounding box center [867, 503] width 484 height 276
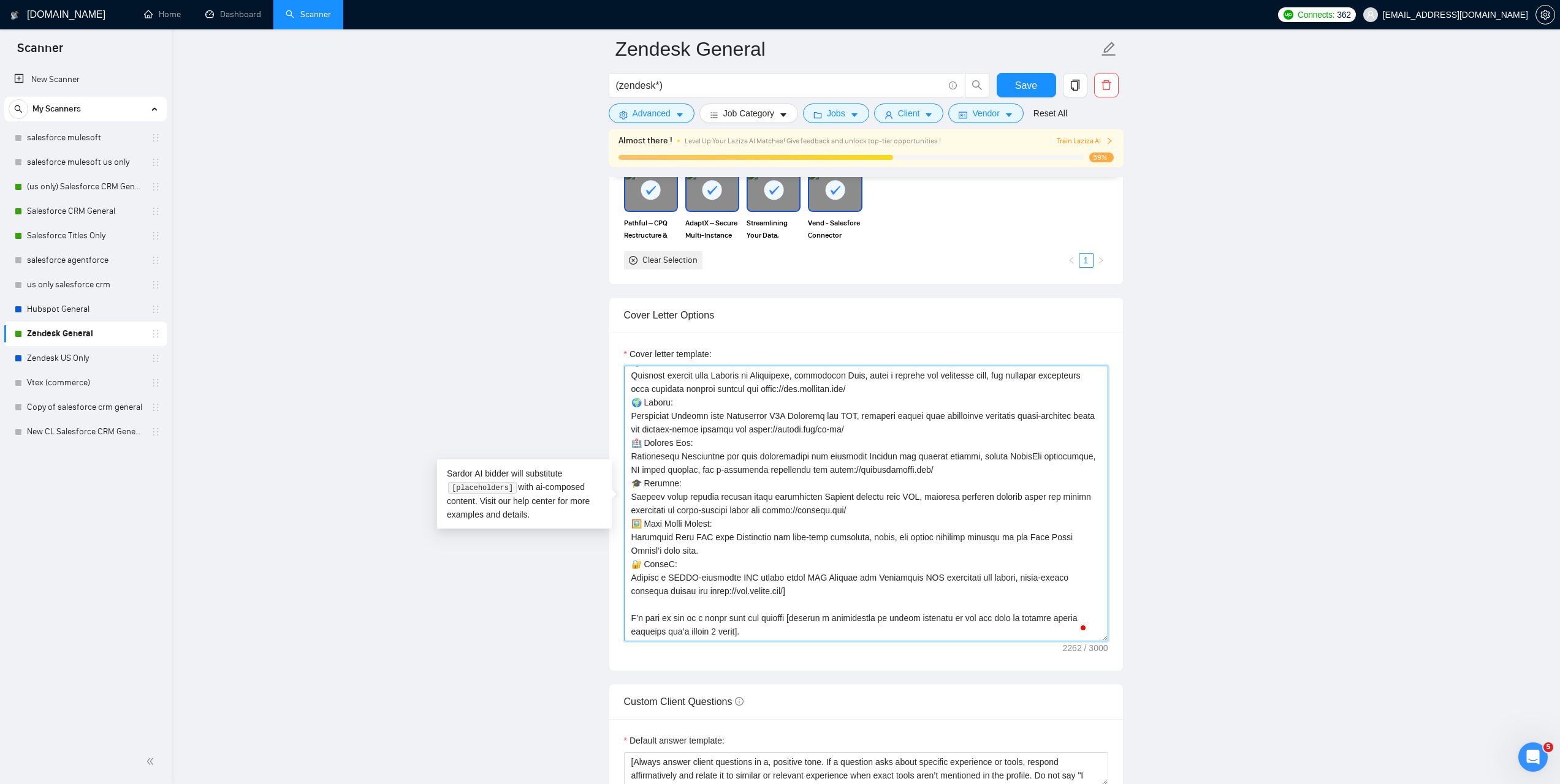
paste textarea "Synced Vend POS with Salesforce and Zendesk, giving real-time visibility into g…"
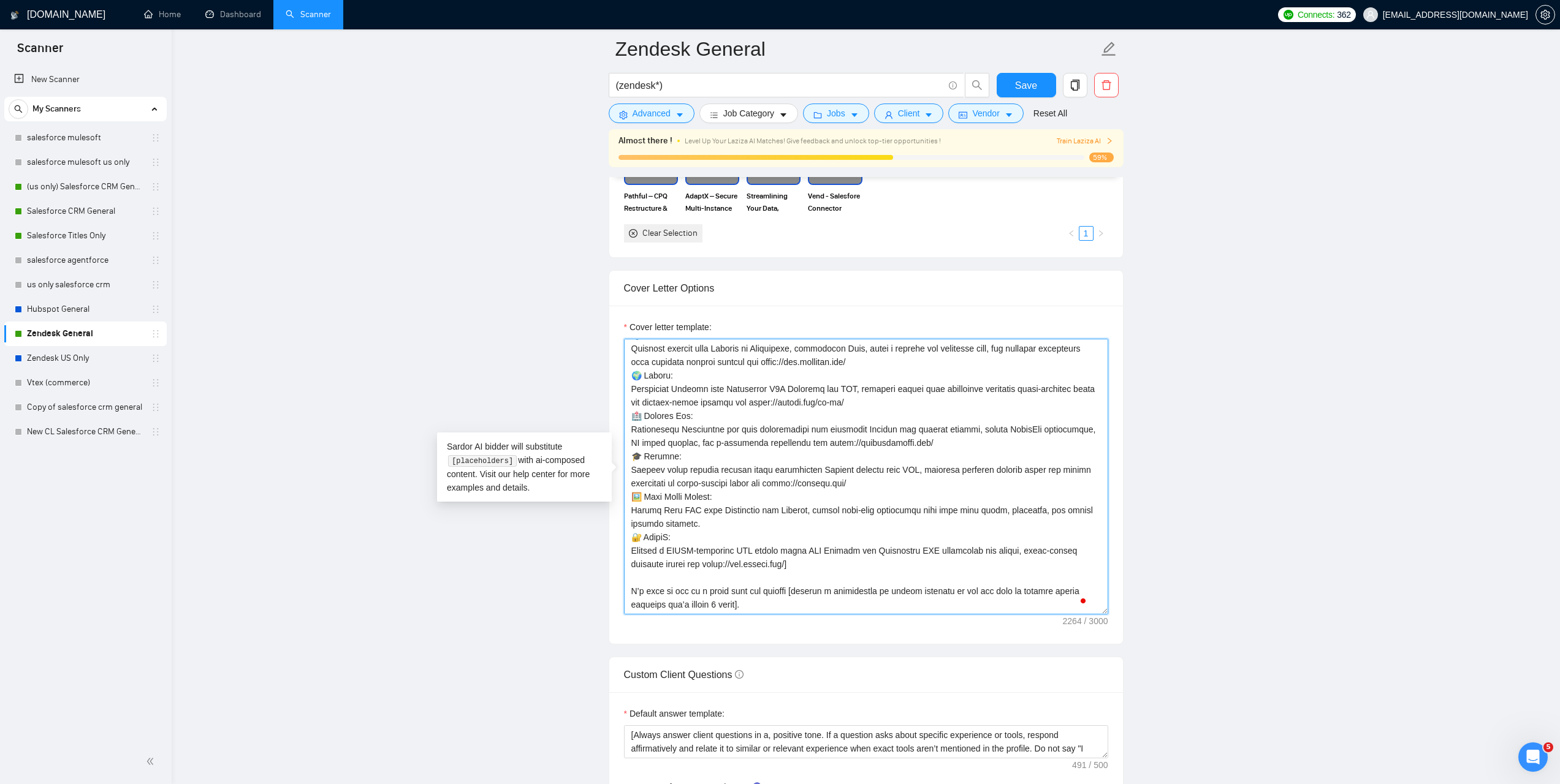
scroll to position [1222, 0]
drag, startPoint x: 630, startPoint y: 549, endPoint x: 700, endPoint y: 560, distance: 70.9
click at [700, 560] on textarea "Cover letter template:" at bounding box center [867, 476] width 484 height 276
paste textarea "Deployed a HIPAA-compliant SSO system and tied Zendesk into Salesforce for secu…"
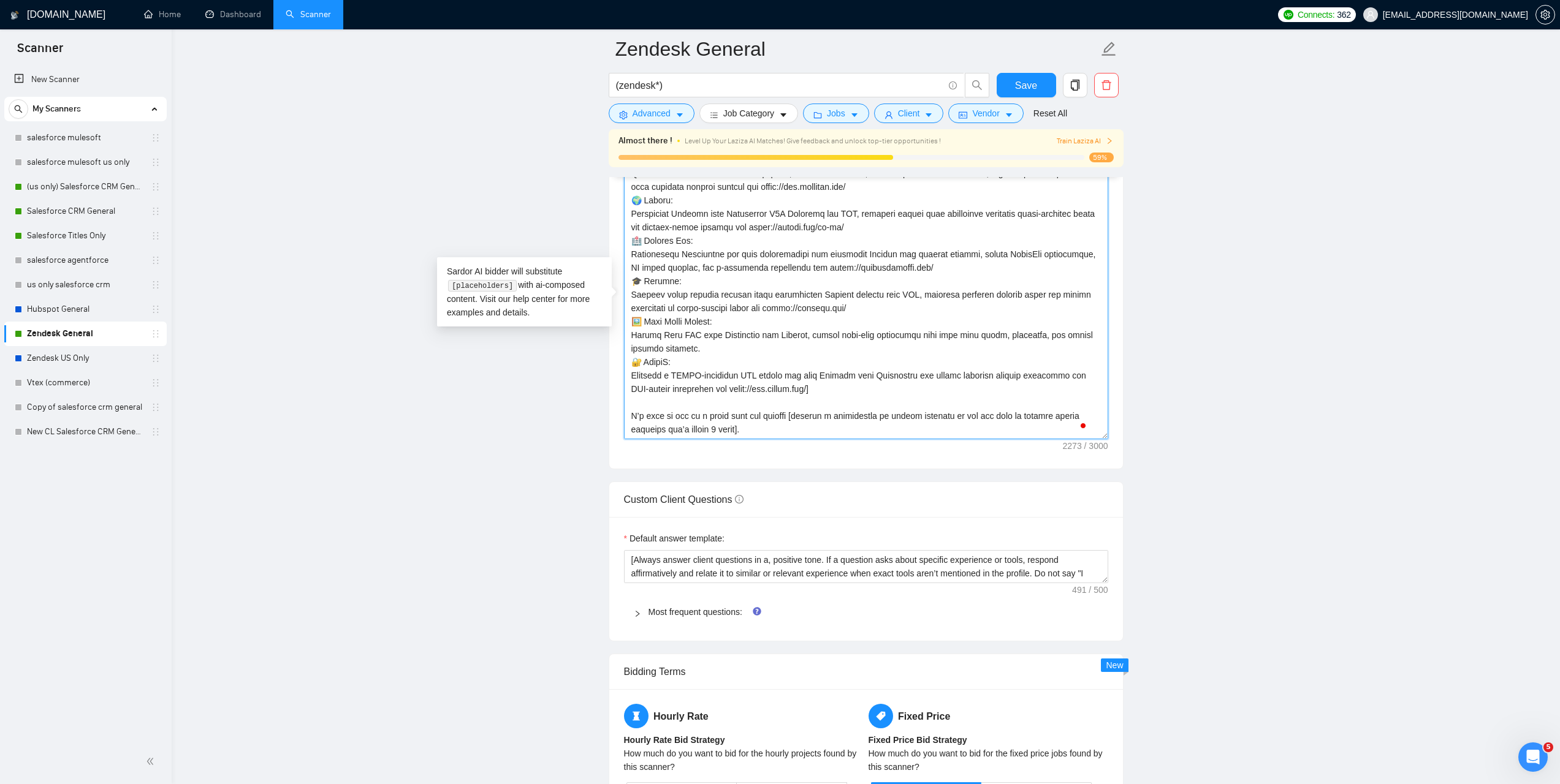
type textarea "[Keep the entire cover letter, including all prompt outputs, within 700 charact…"
click at [812, 458] on div "Cover letter template:" at bounding box center [866, 299] width 514 height 338
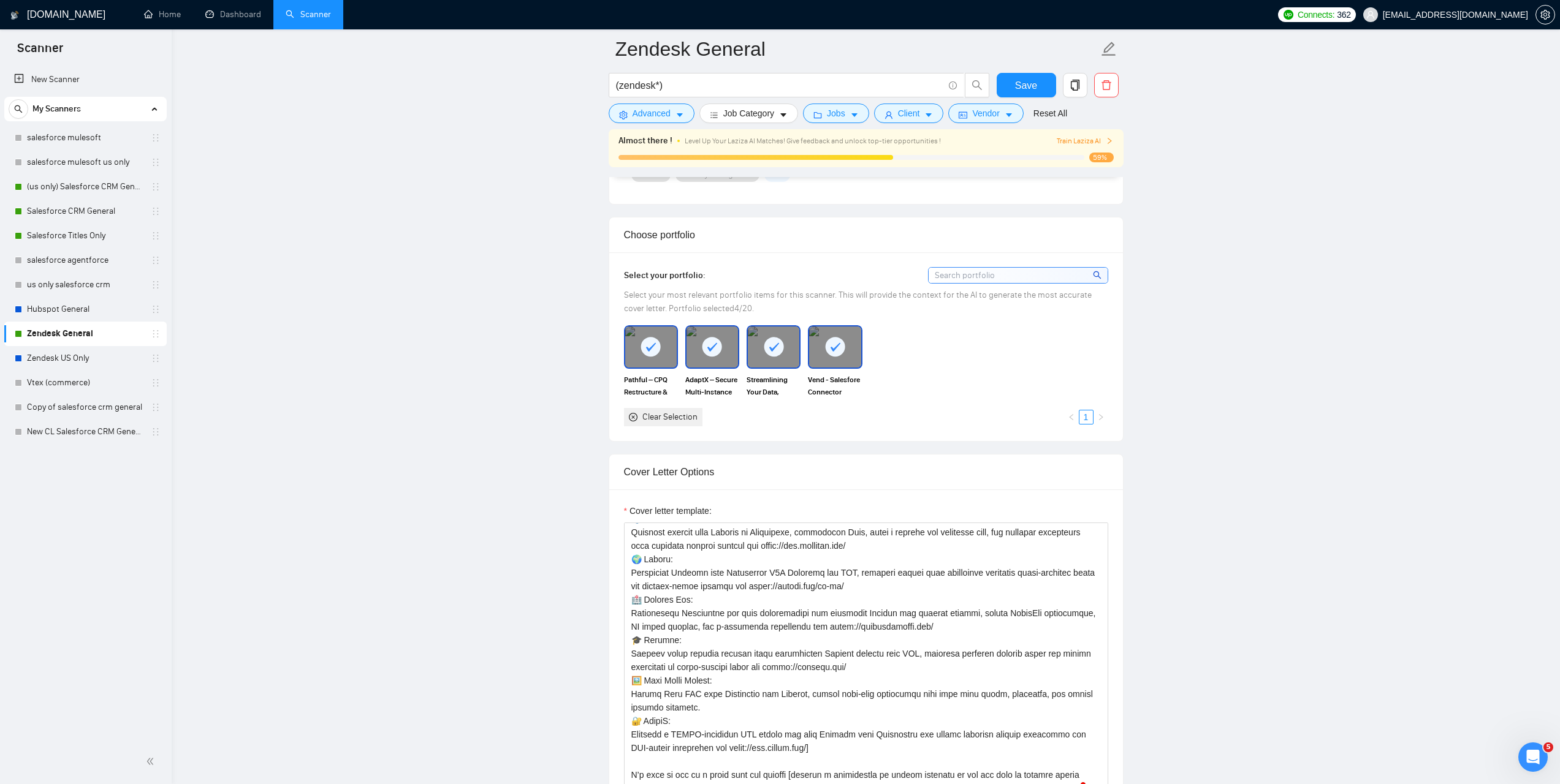
scroll to position [1019, 0]
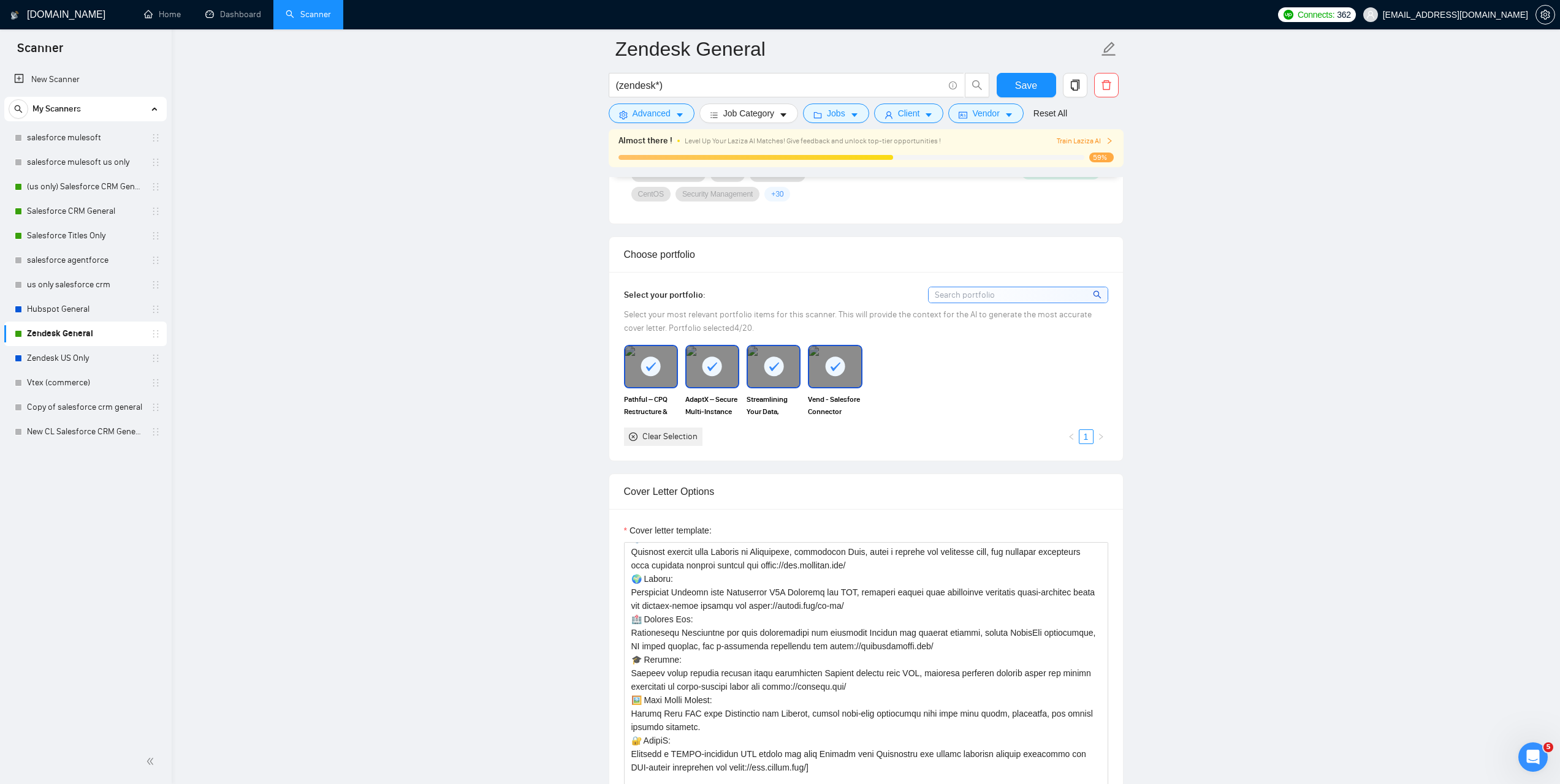
click at [652, 443] on div "Clear Selection" at bounding box center [664, 437] width 79 height 18
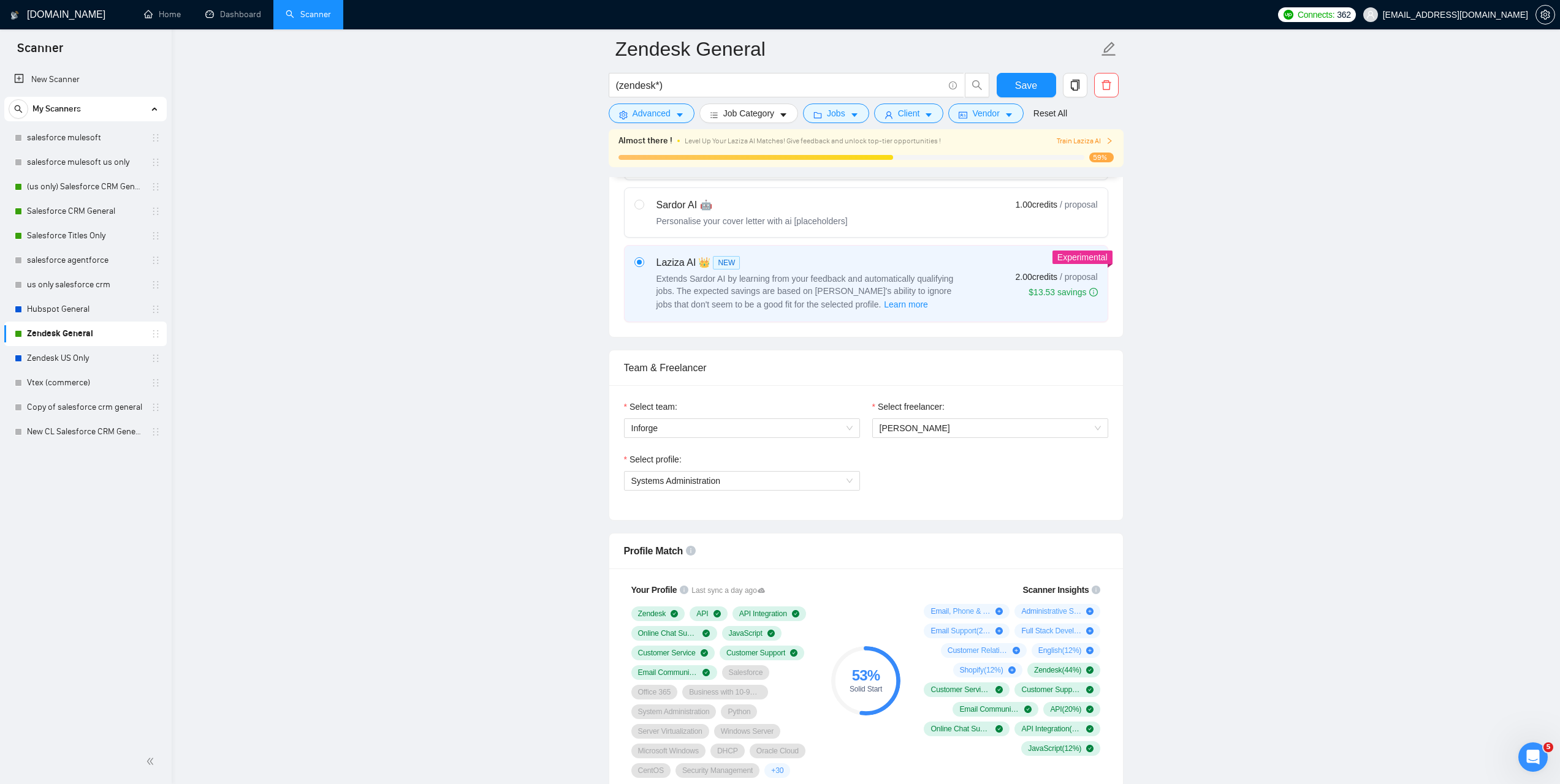
scroll to position [434, 0]
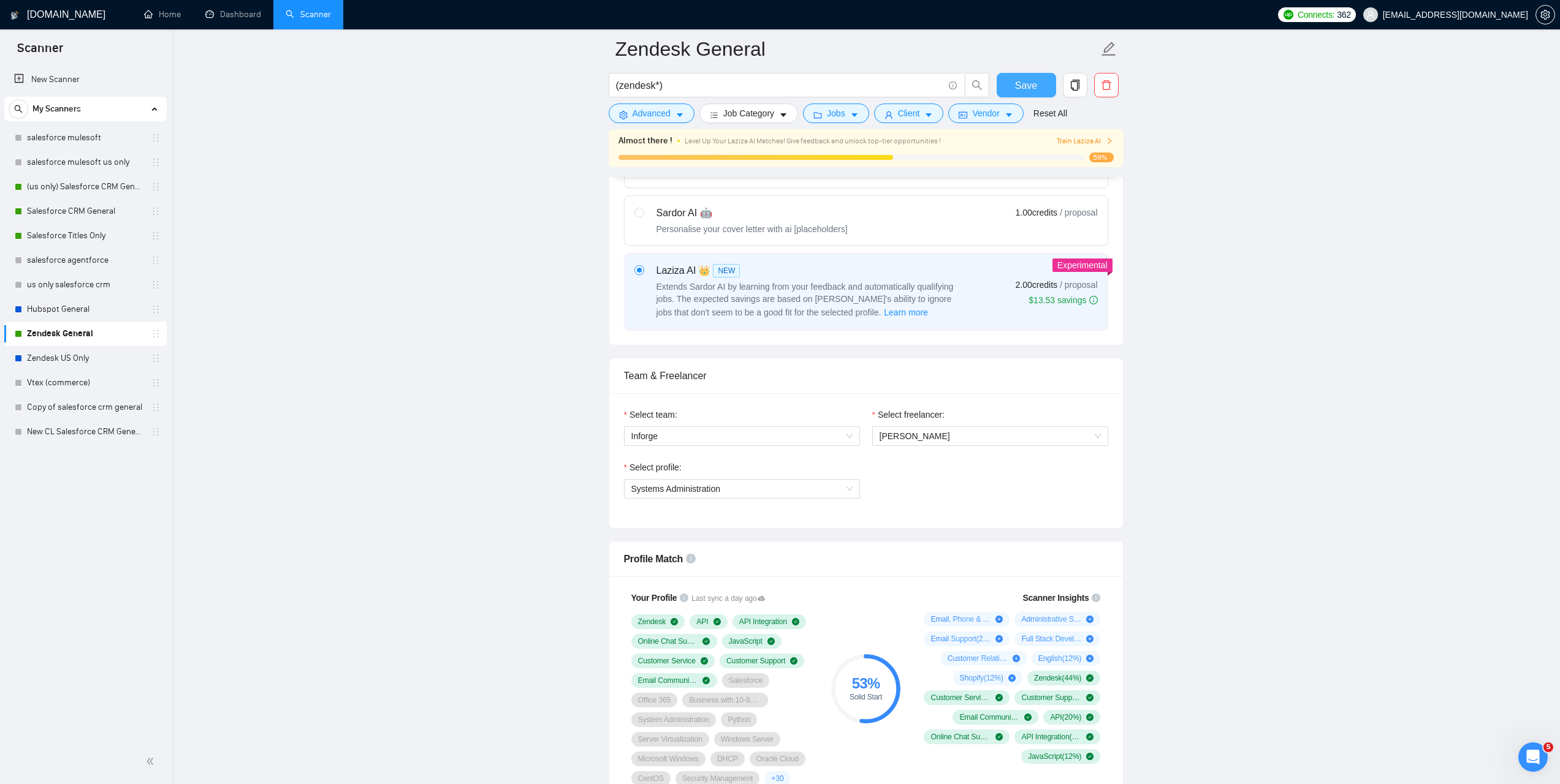
click at [1009, 85] on button "Save" at bounding box center [1027, 85] width 60 height 24
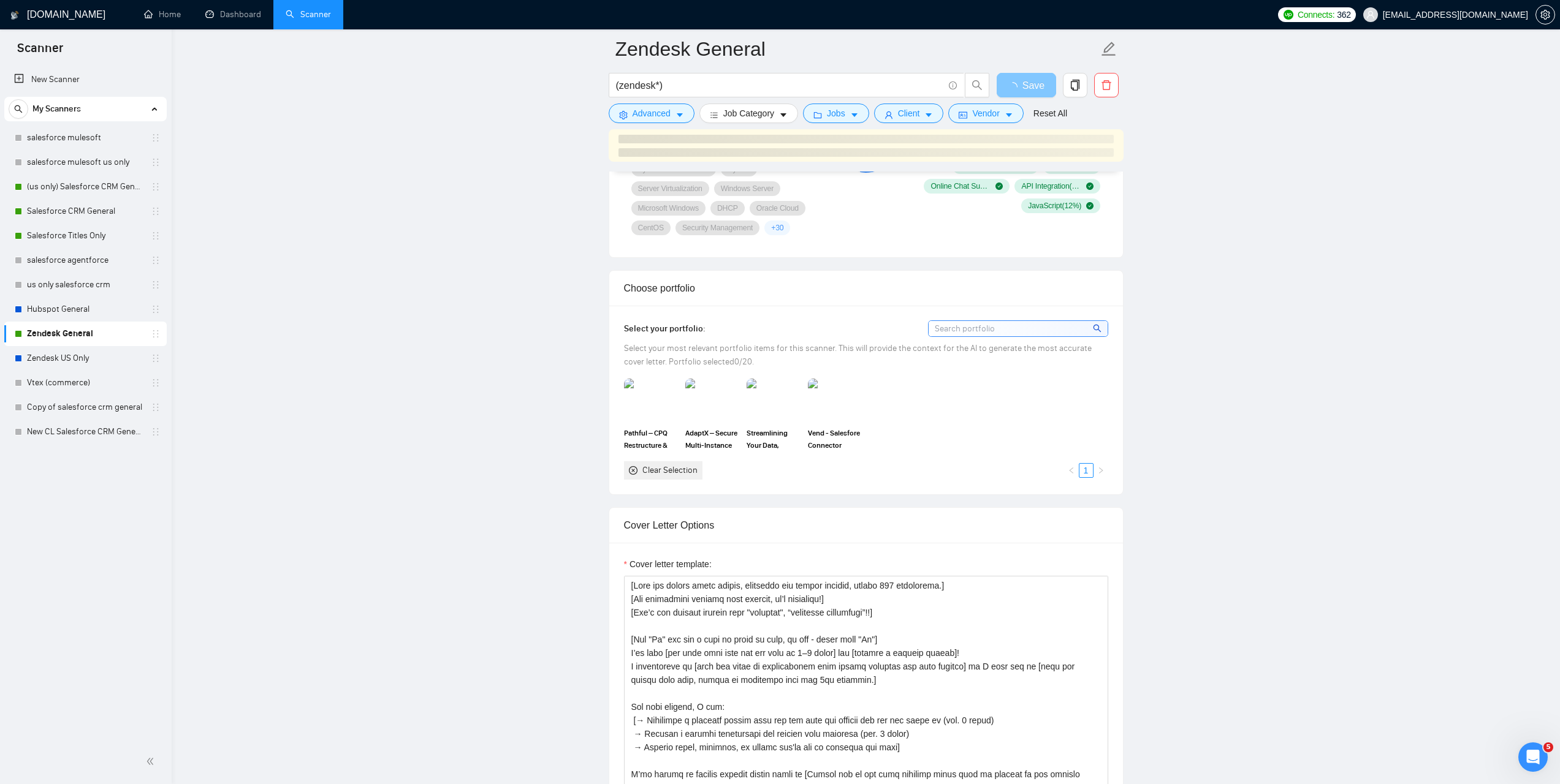
scroll to position [1010, 0]
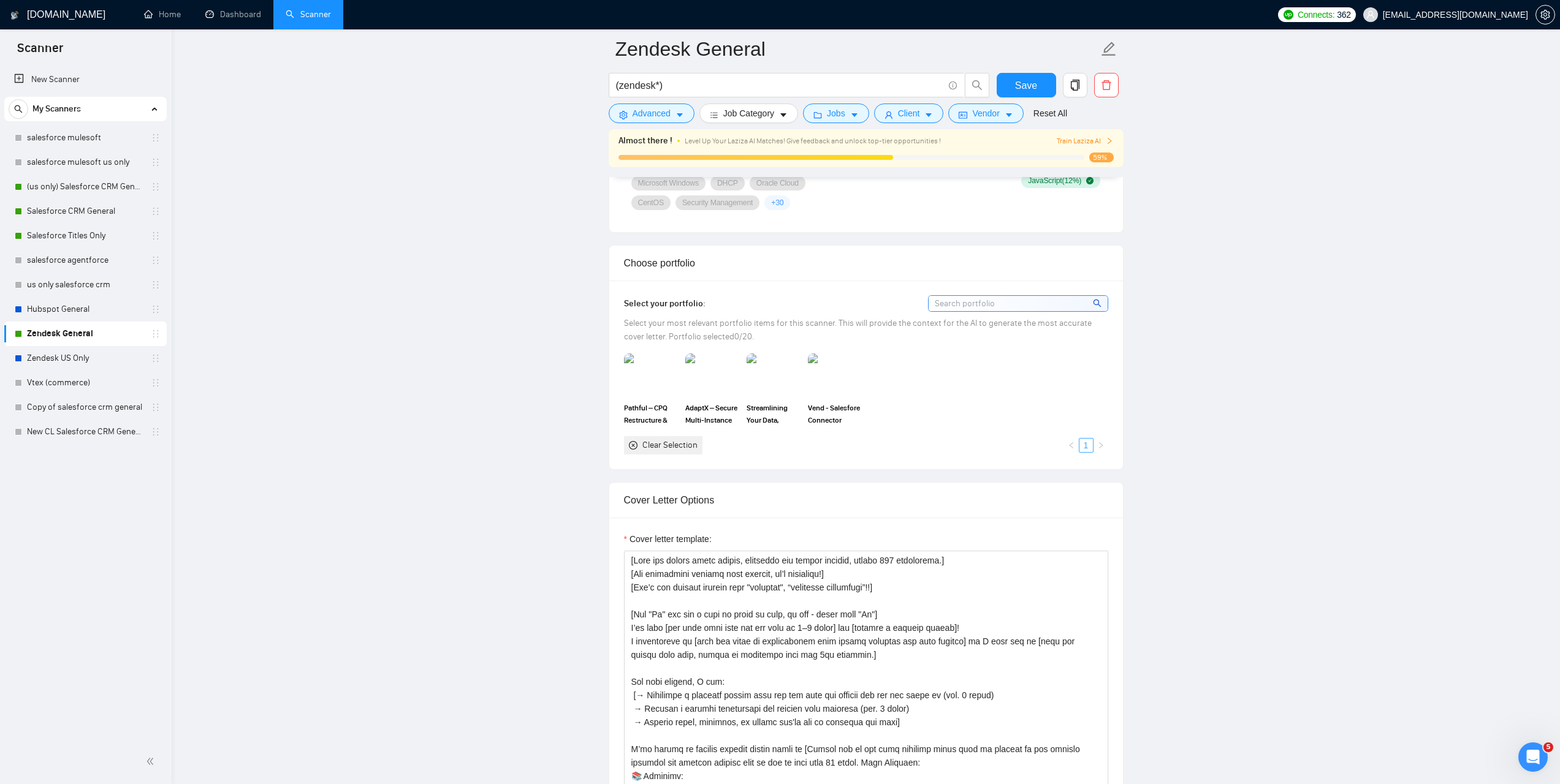
click at [1086, 446] on link "1" at bounding box center [1086, 446] width 14 height 14
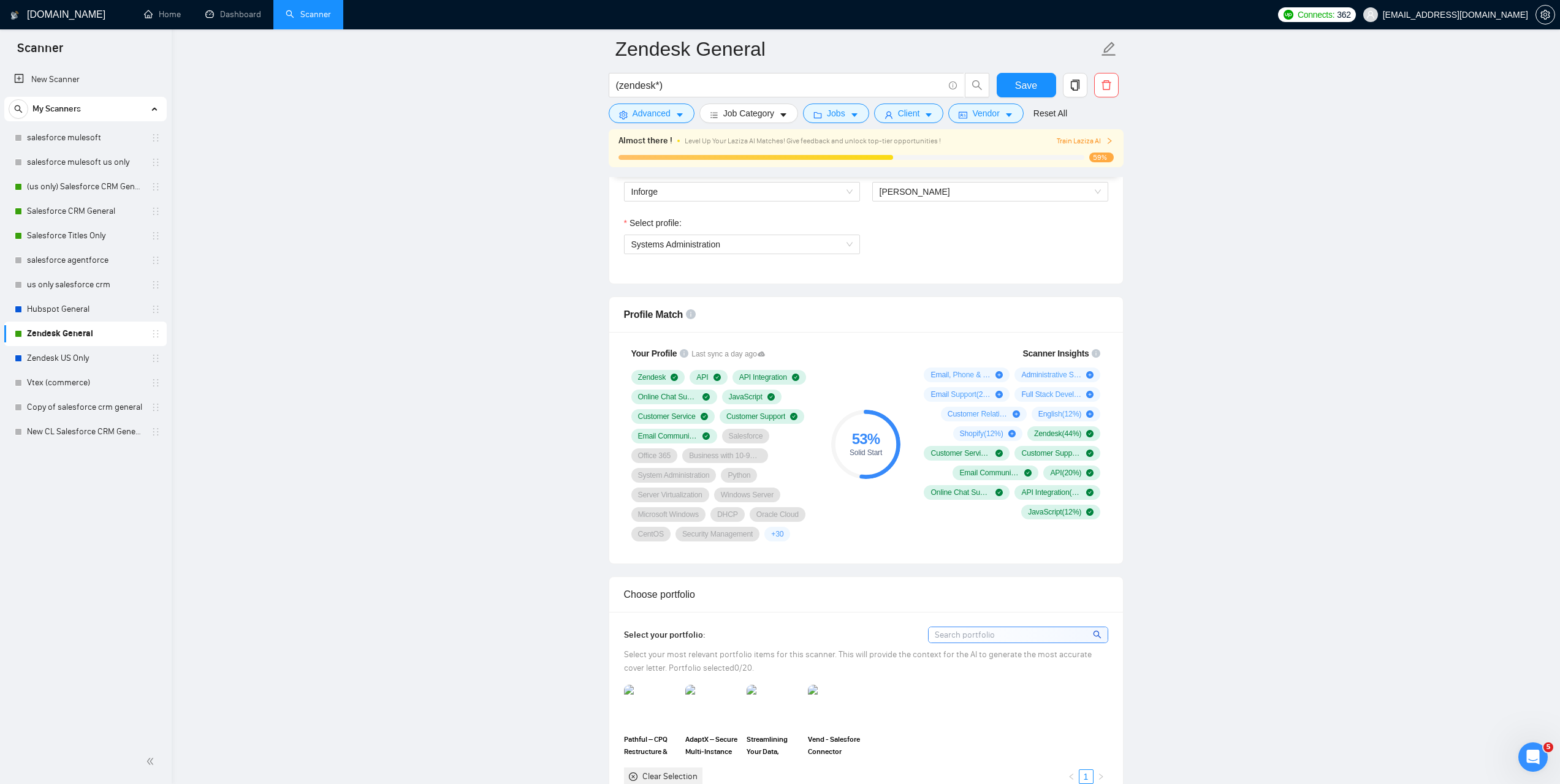
scroll to position [677, 0]
drag, startPoint x: 895, startPoint y: 292, endPoint x: 1016, endPoint y: 292, distance: 121.0
click at [1016, 292] on span "Email, Phone & Chat Support is used in 28 % of the jobs found by the scanner. W…" at bounding box center [965, 325] width 143 height 77
copy strong "Email, Phone & Chat Support"
click at [1089, 377] on icon "plus-circle" at bounding box center [1090, 376] width 7 height 7
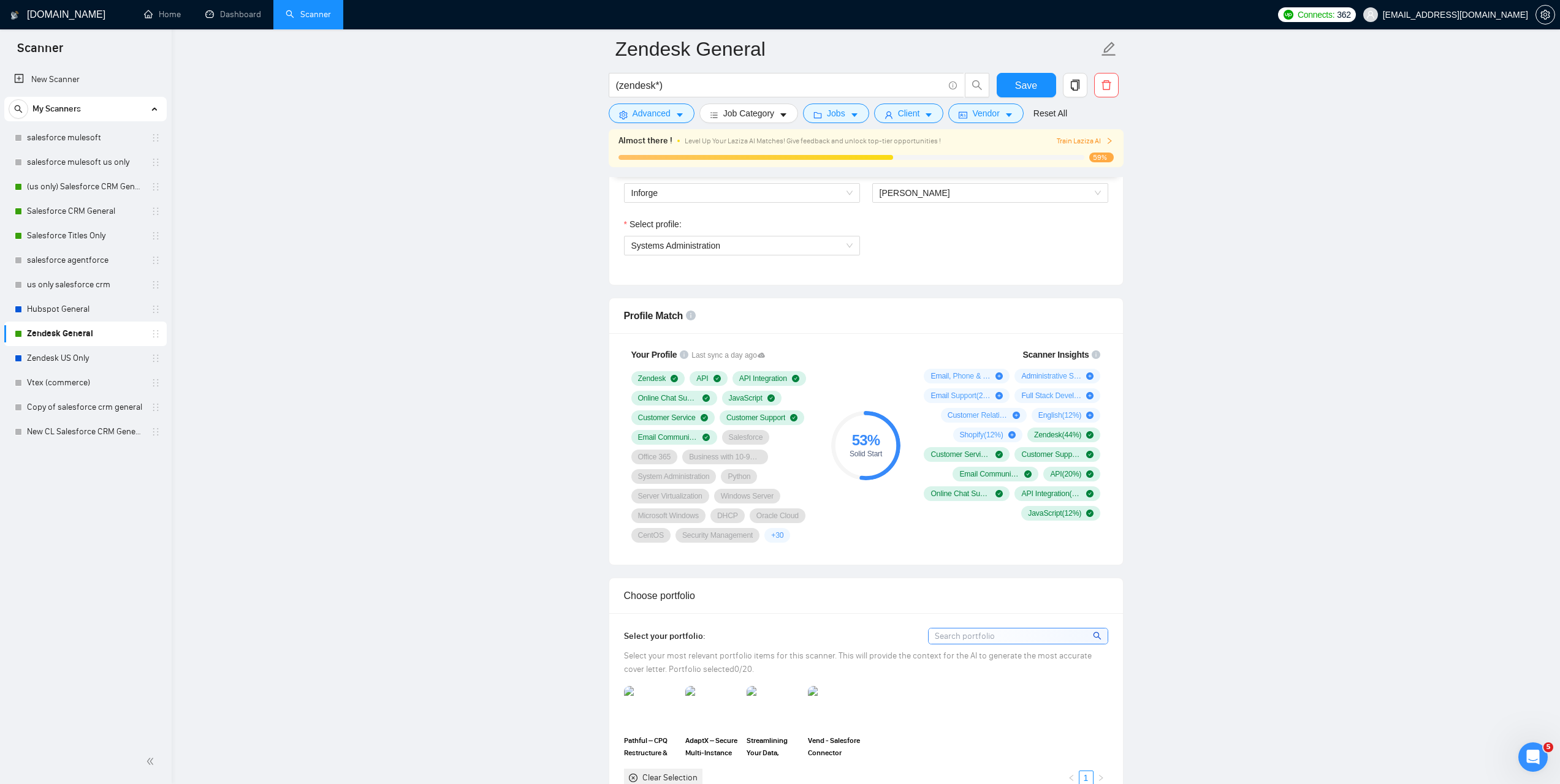
click at [1090, 376] on icon "plus-circle" at bounding box center [1090, 376] width 7 height 7
click at [993, 307] on strong "Full Stack Development" at bounding box center [1033, 311] width 97 height 9
copy span "Full Stack Development is used in 16 % of the jobs found by the scanner. We rec…"
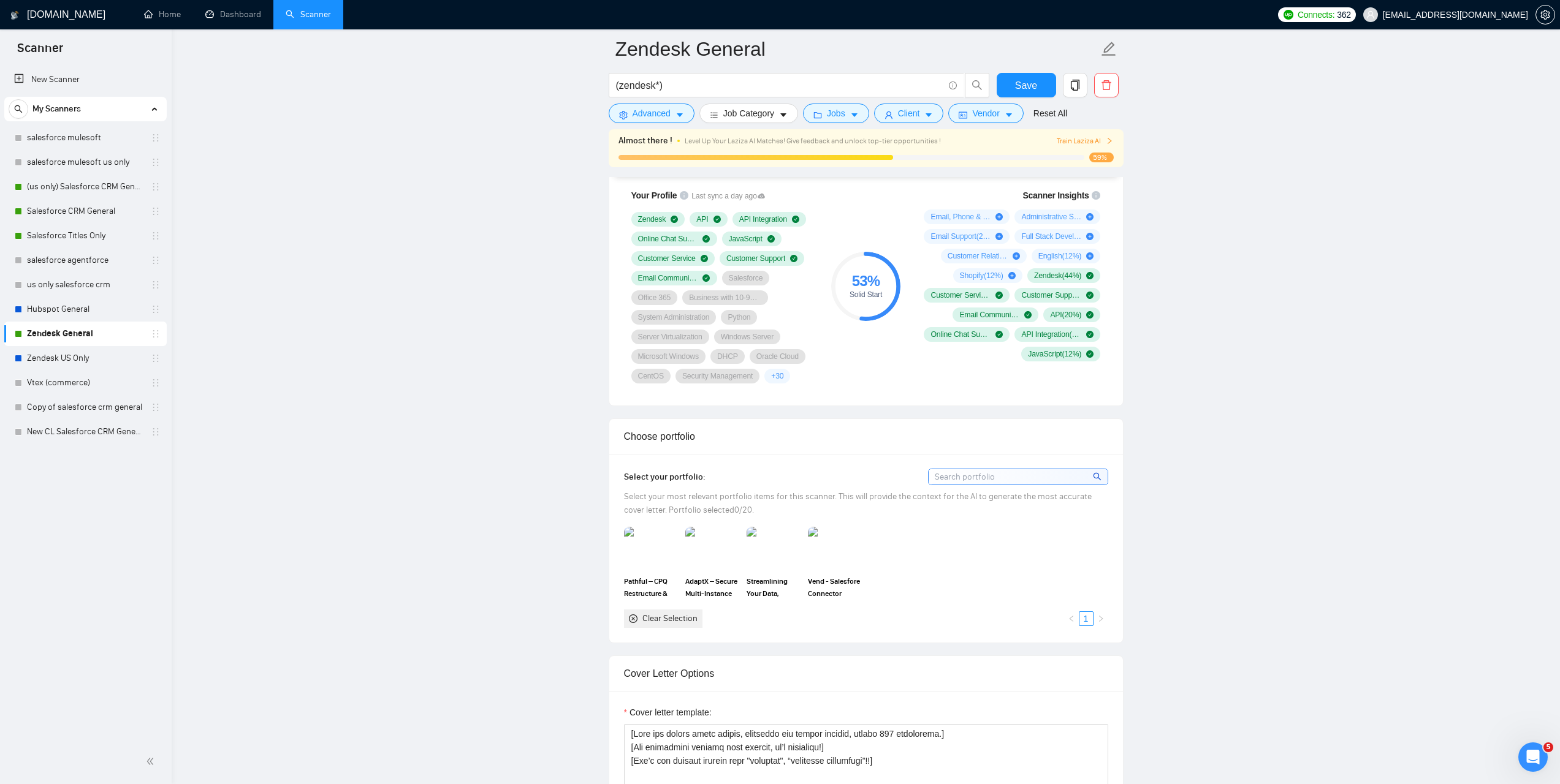
scroll to position [842, 0]
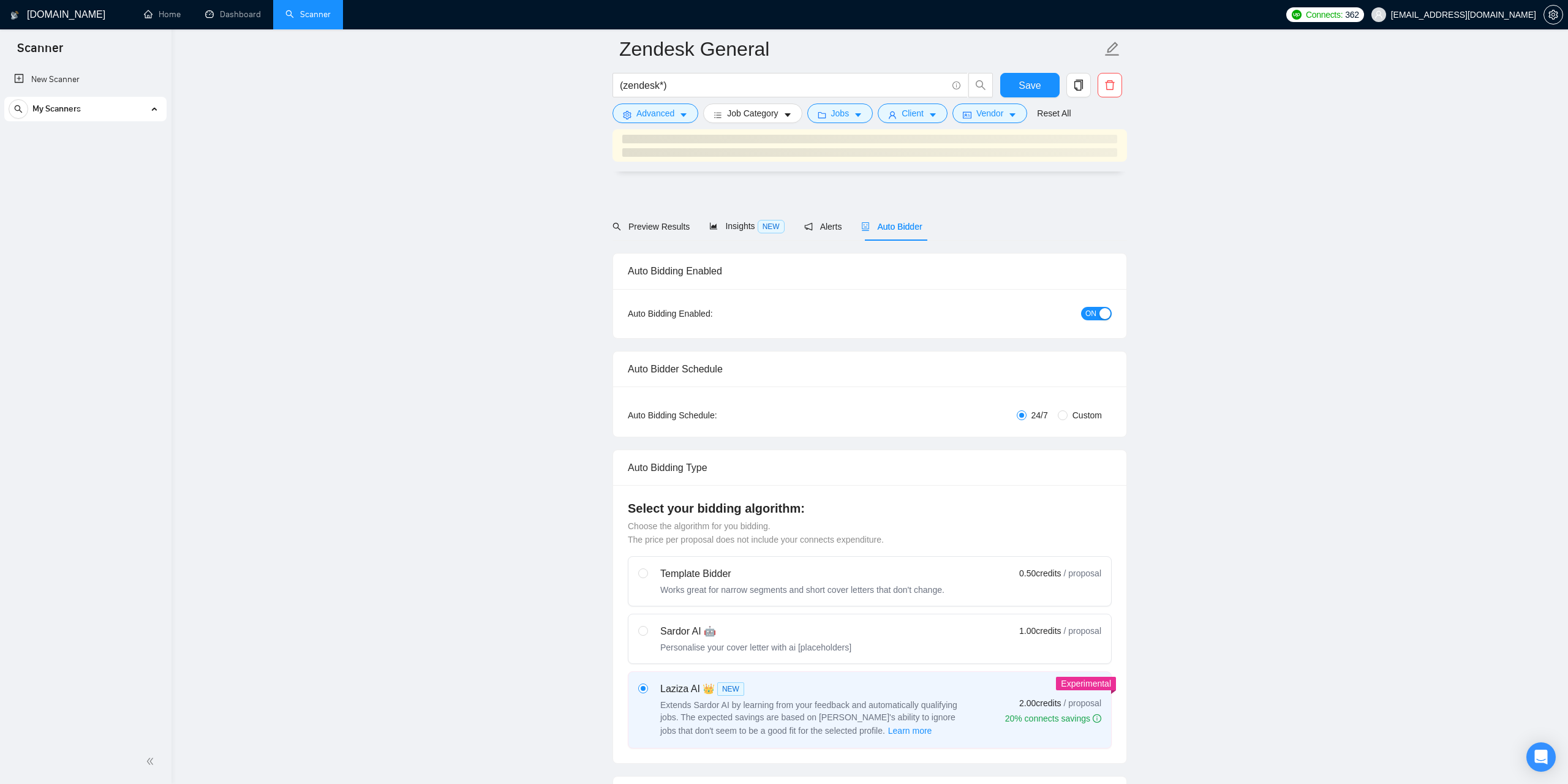
checkbox input "true"
